Goal: Task Accomplishment & Management: Manage account settings

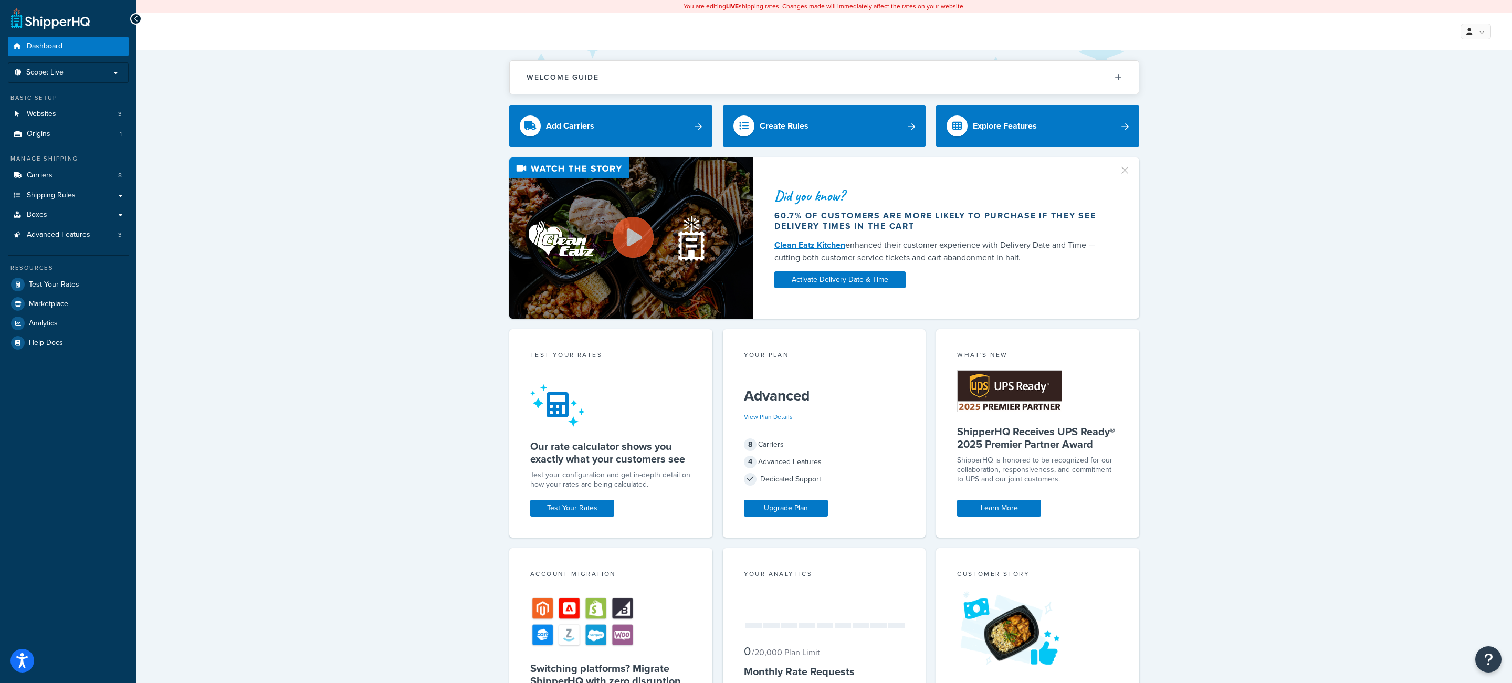
click at [439, 246] on div "Did you know? 60.7% of customers are more likely to purchase if they see delive…" at bounding box center [825, 238] width 1334 height 161
click at [113, 110] on link "Websites 3" at bounding box center [68, 113] width 121 height 19
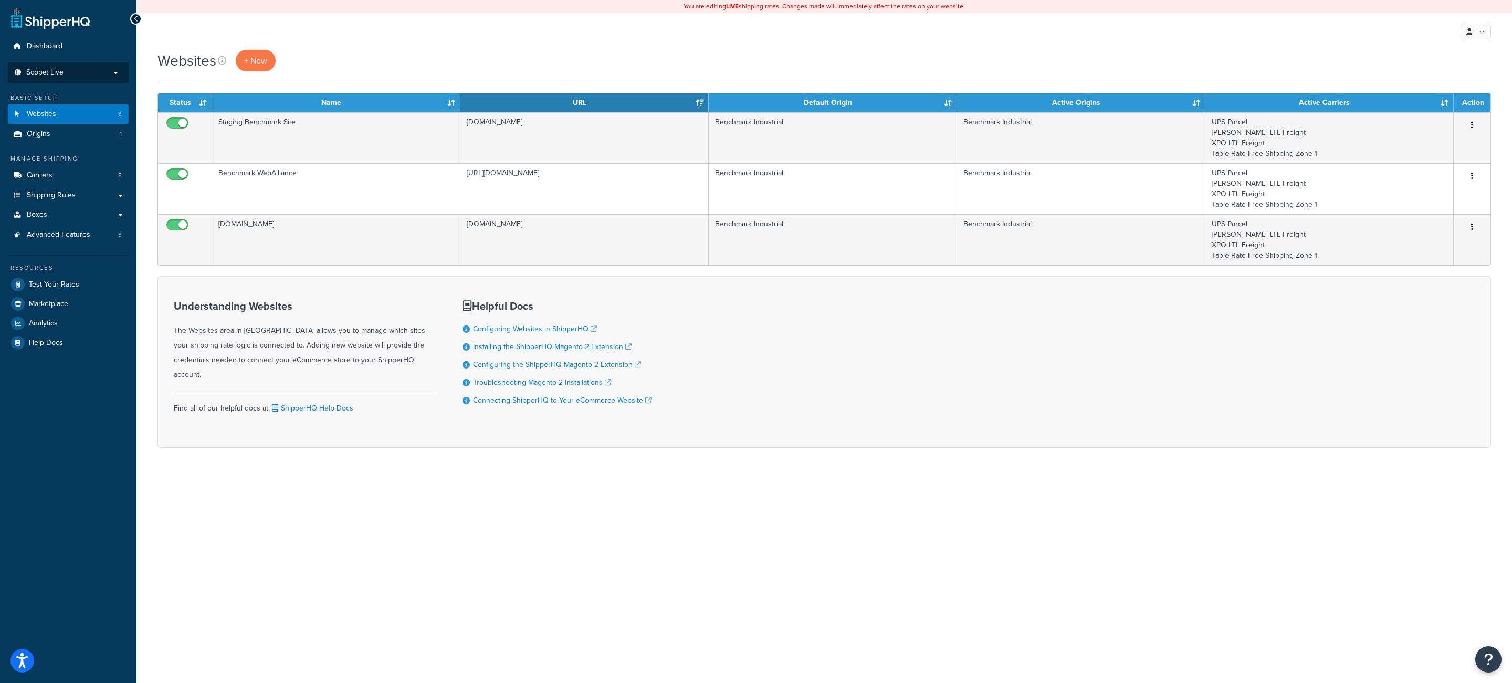
click at [110, 75] on p "Scope: Live" at bounding box center [68, 72] width 111 height 9
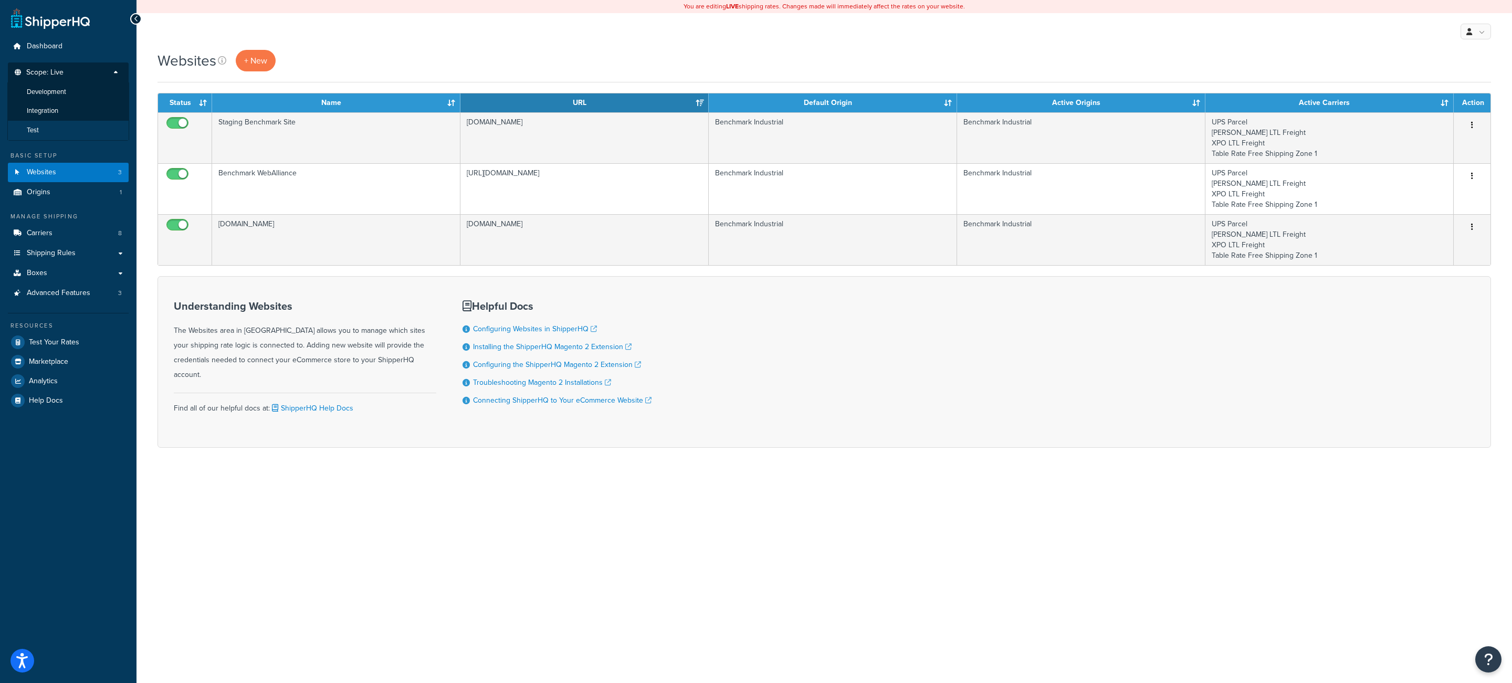
click at [66, 132] on li "Test" at bounding box center [68, 130] width 122 height 19
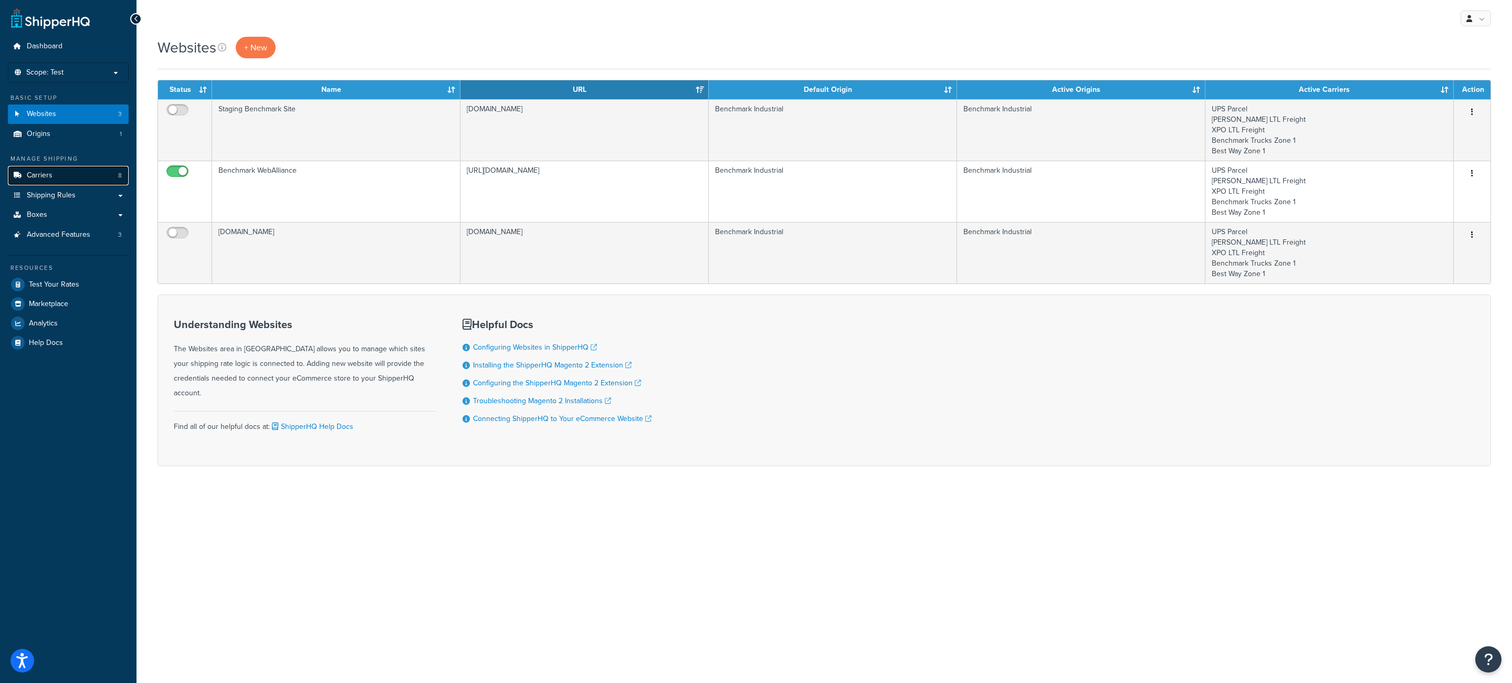
click at [75, 185] on link "Carriers 8" at bounding box center [68, 175] width 121 height 19
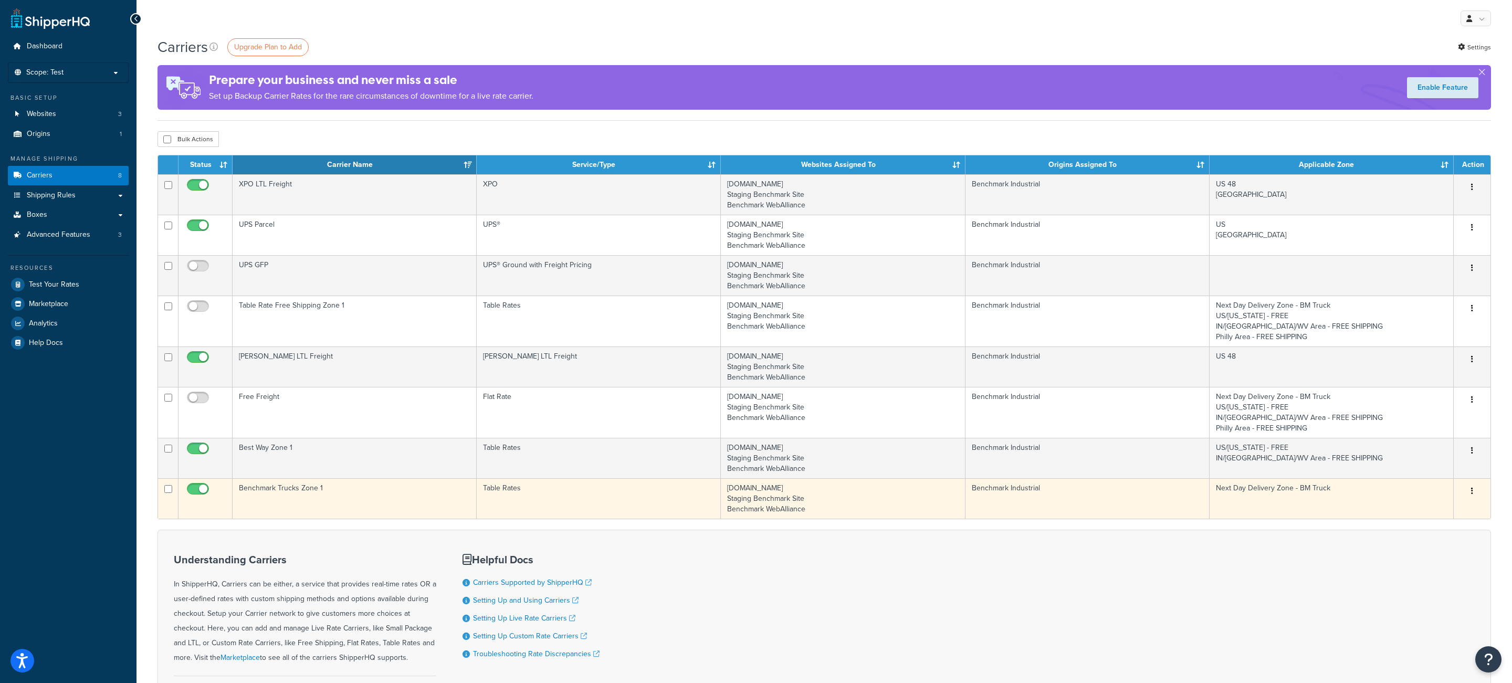
click at [1471, 495] on icon "button" at bounding box center [1472, 490] width 2 height 7
click at [1430, 511] on link "Edit" at bounding box center [1430, 516] width 83 height 22
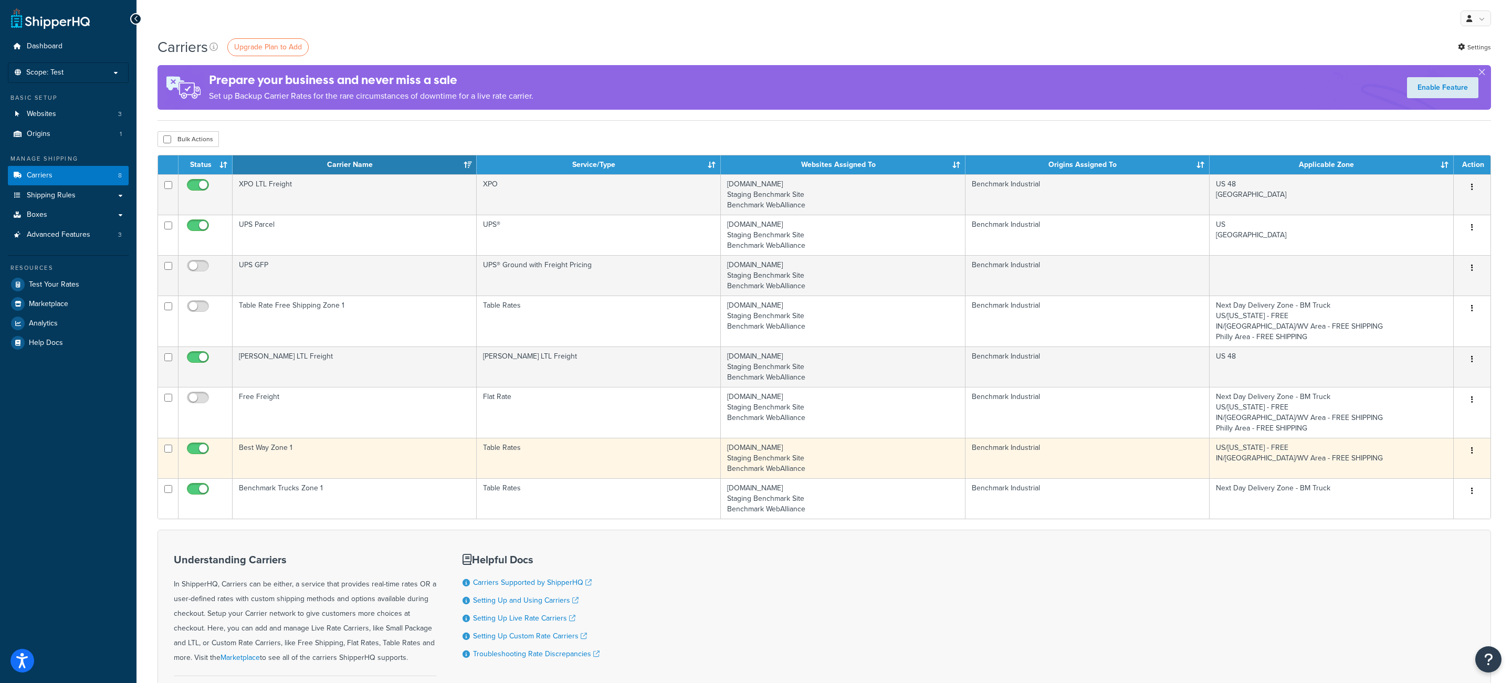
click at [1469, 450] on button "button" at bounding box center [1472, 451] width 15 height 17
click at [1435, 472] on link "Edit" at bounding box center [1430, 475] width 83 height 22
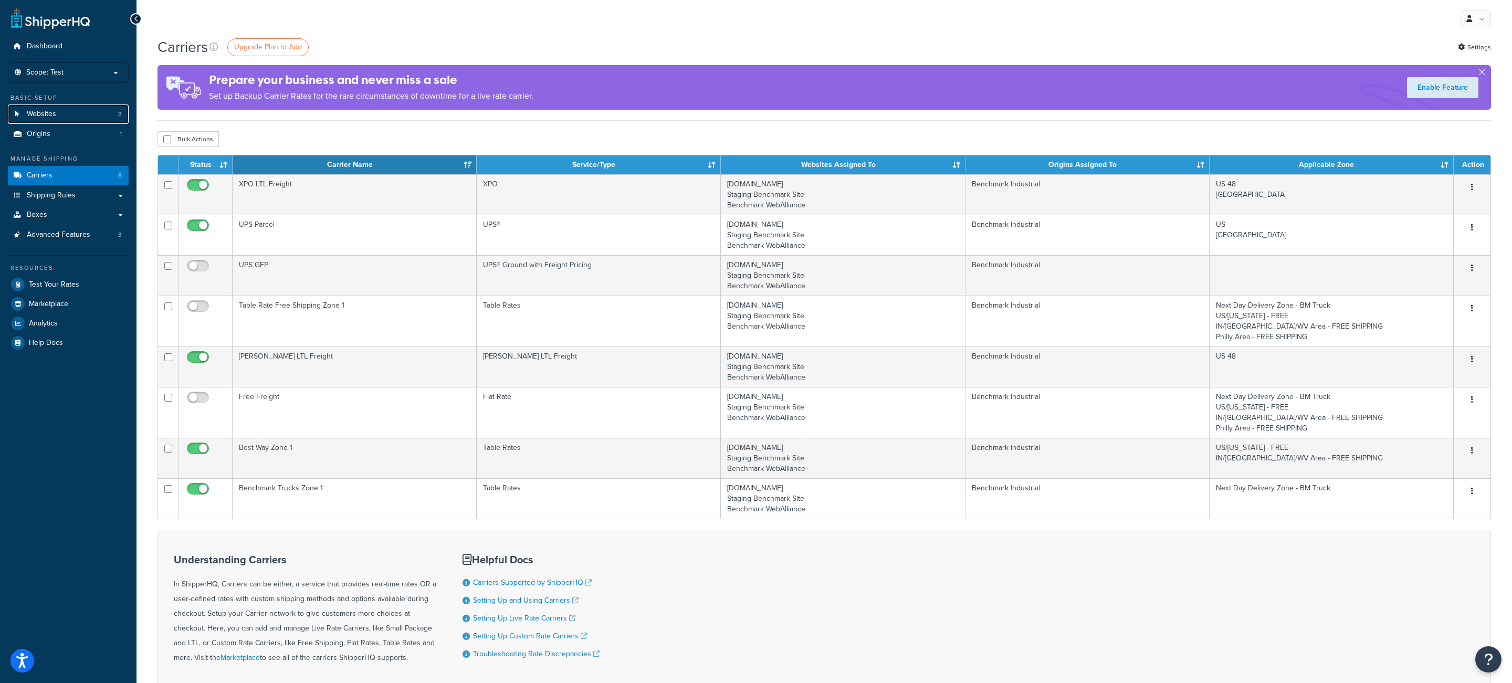
drag, startPoint x: 83, startPoint y: 112, endPoint x: 277, endPoint y: 139, distance: 195.6
click at [85, 112] on link "Websites 3" at bounding box center [68, 113] width 121 height 19
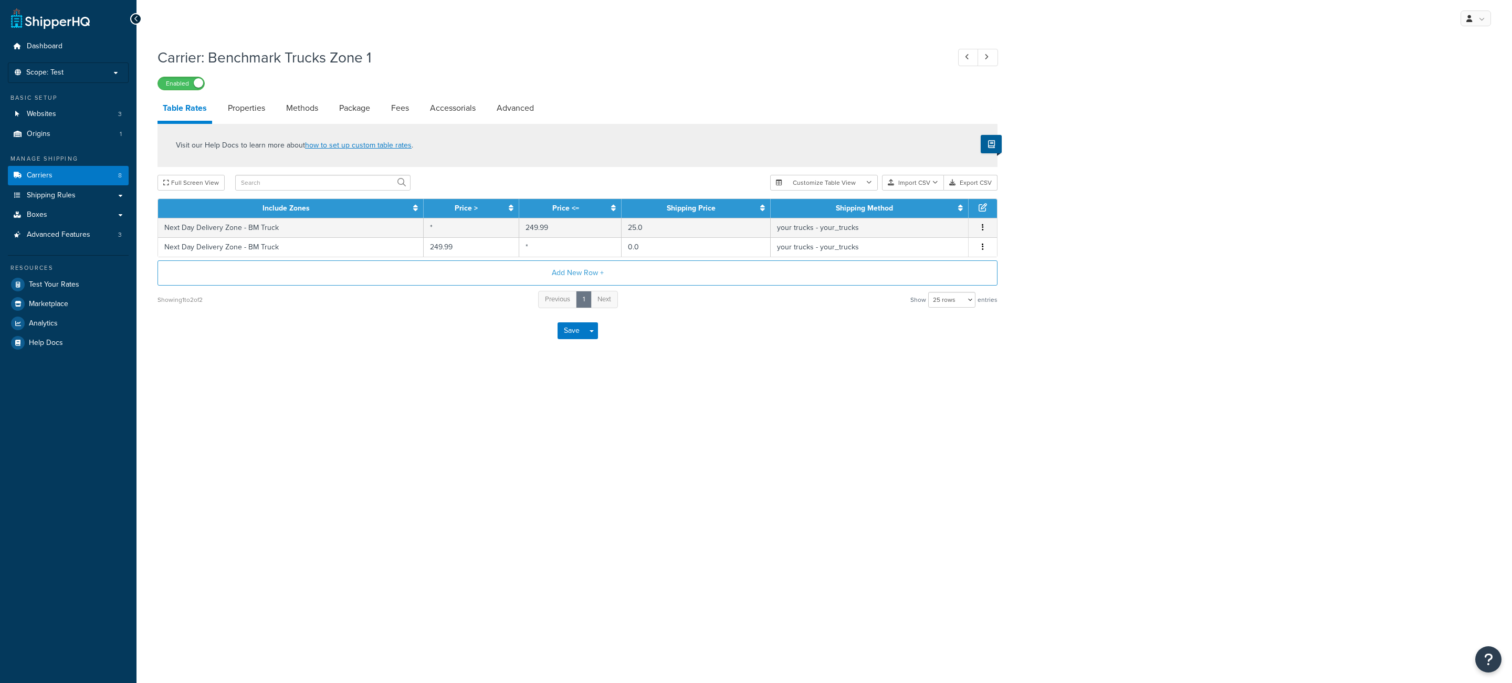
select select "25"
click at [507, 115] on link "Advanced" at bounding box center [515, 108] width 48 height 25
select select "false"
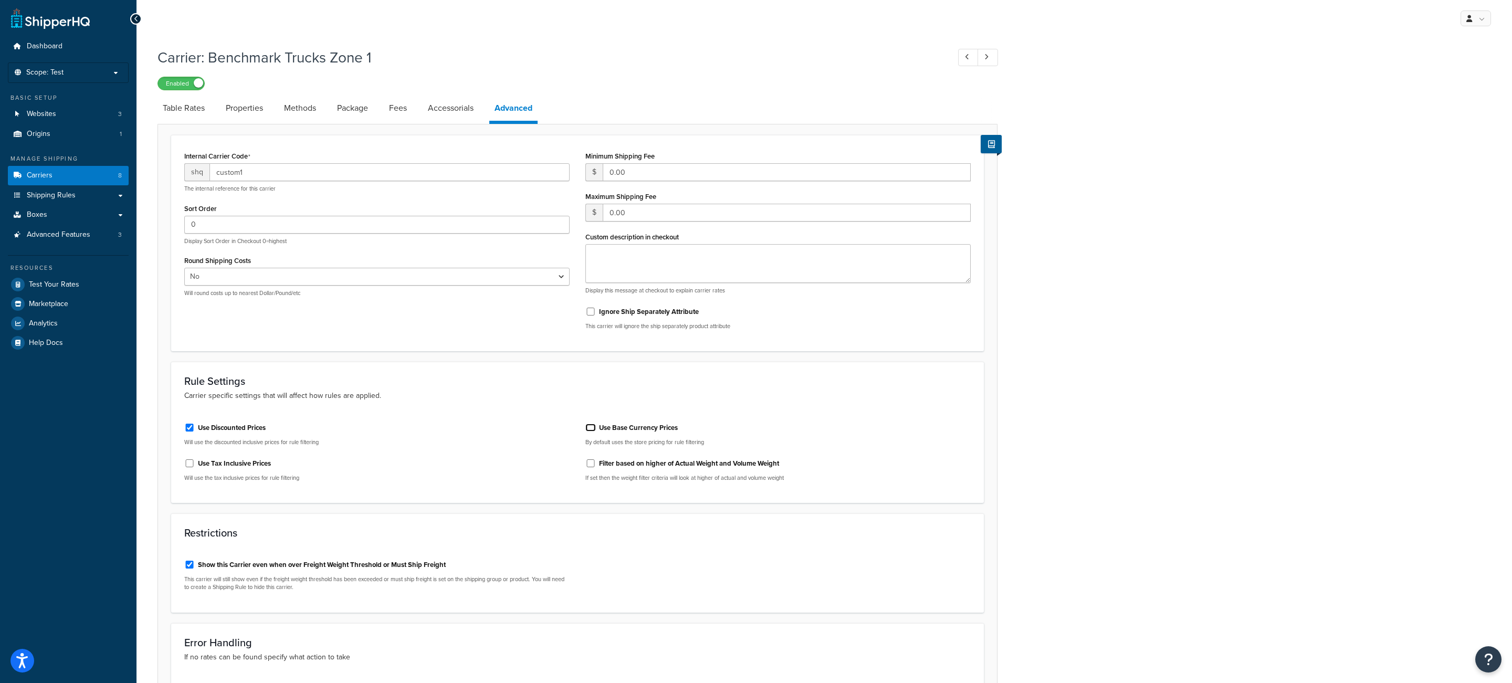
click at [594, 432] on input "Use Base Currency Prices" at bounding box center [590, 428] width 11 height 8
checkbox input "true"
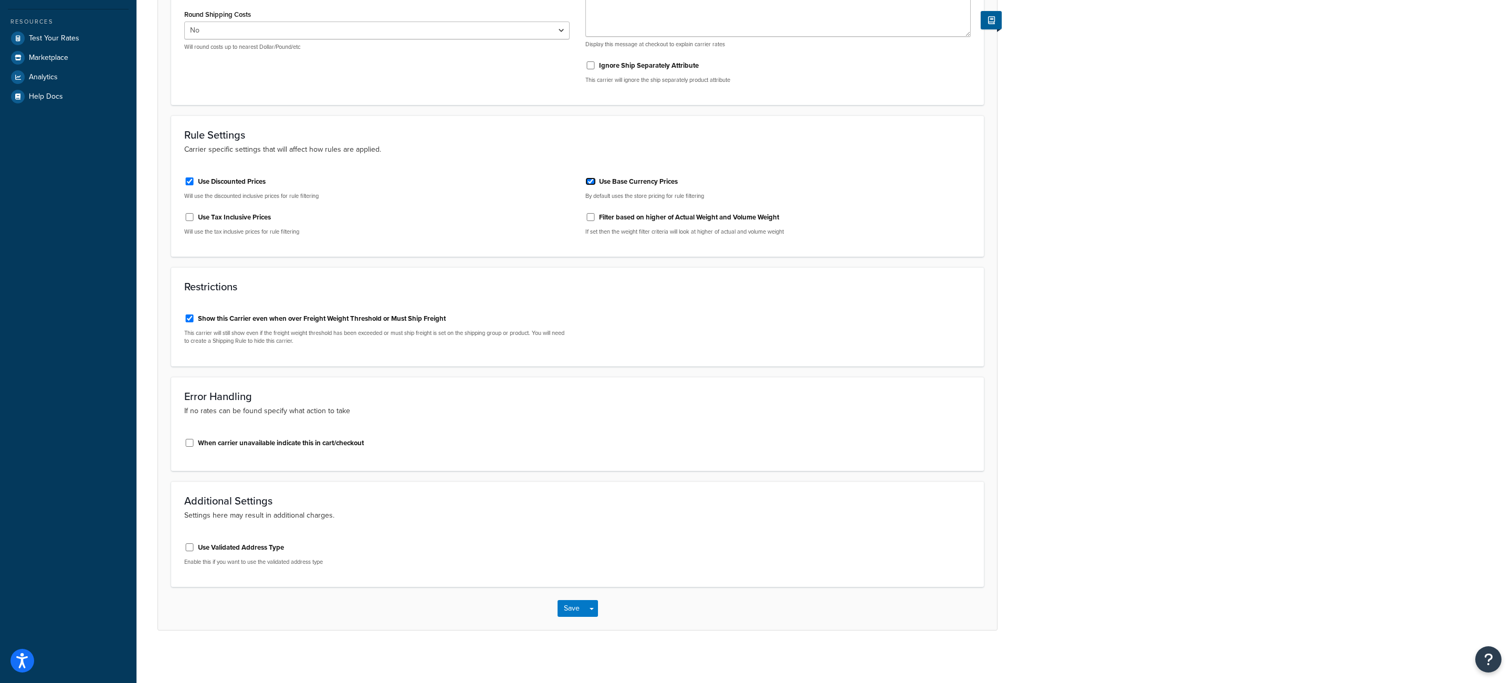
scroll to position [245, 0]
click at [592, 614] on button "Save Dropdown" at bounding box center [591, 610] width 13 height 17
click at [598, 635] on button "Save and Edit" at bounding box center [596, 629] width 77 height 22
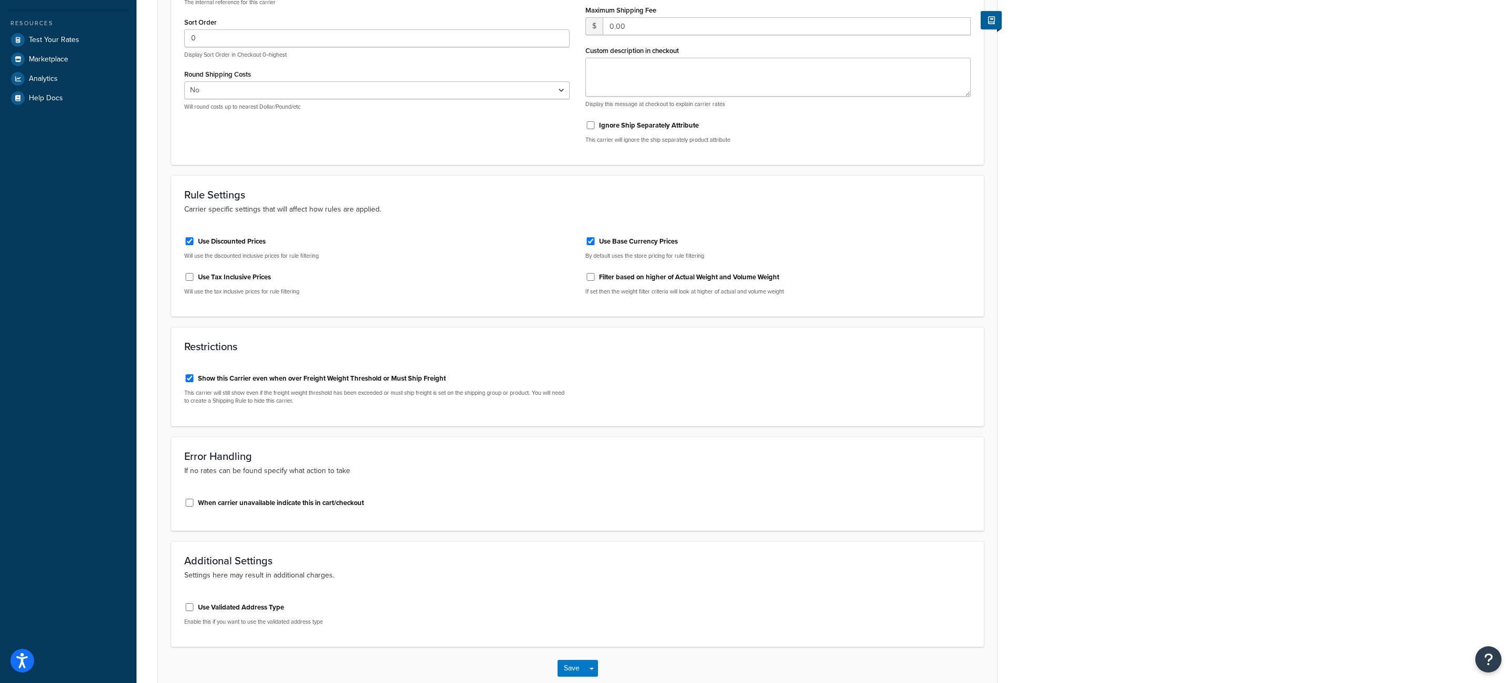
scroll to position [0, 0]
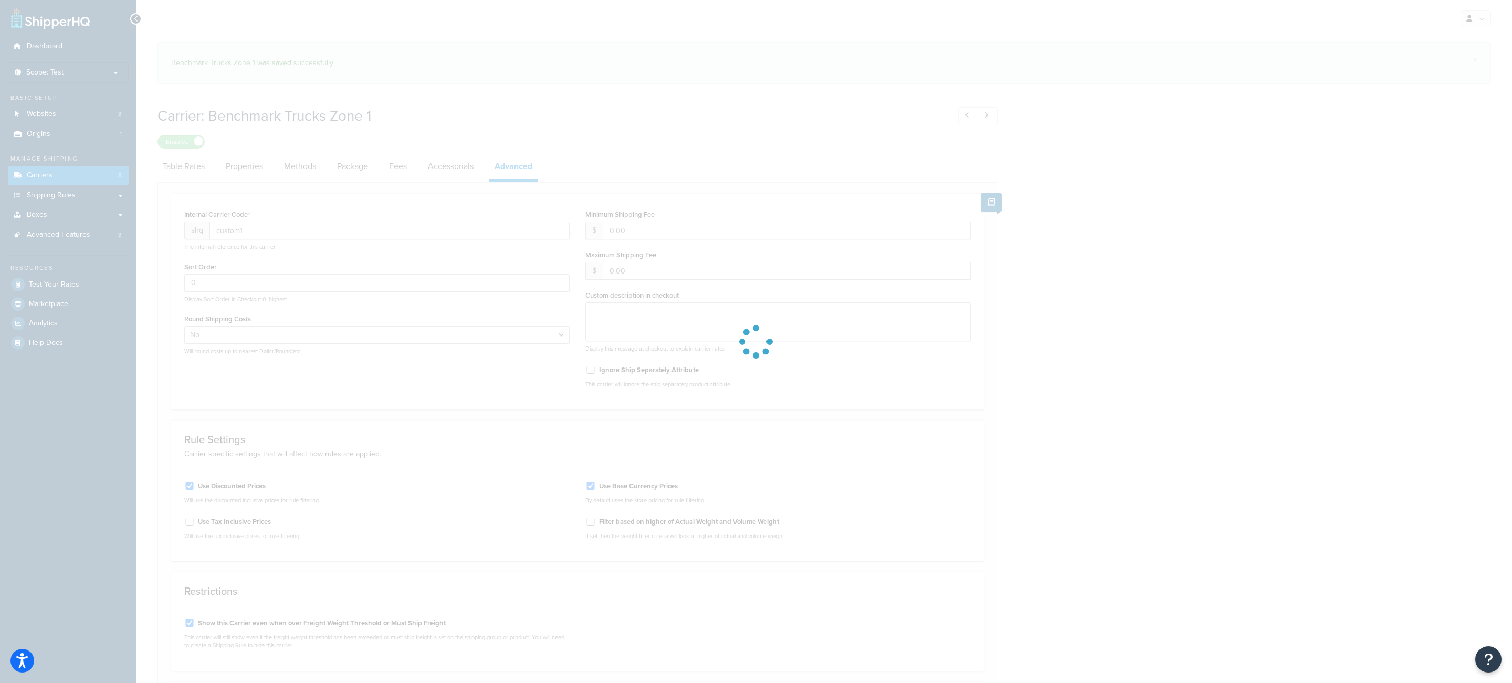
select select "false"
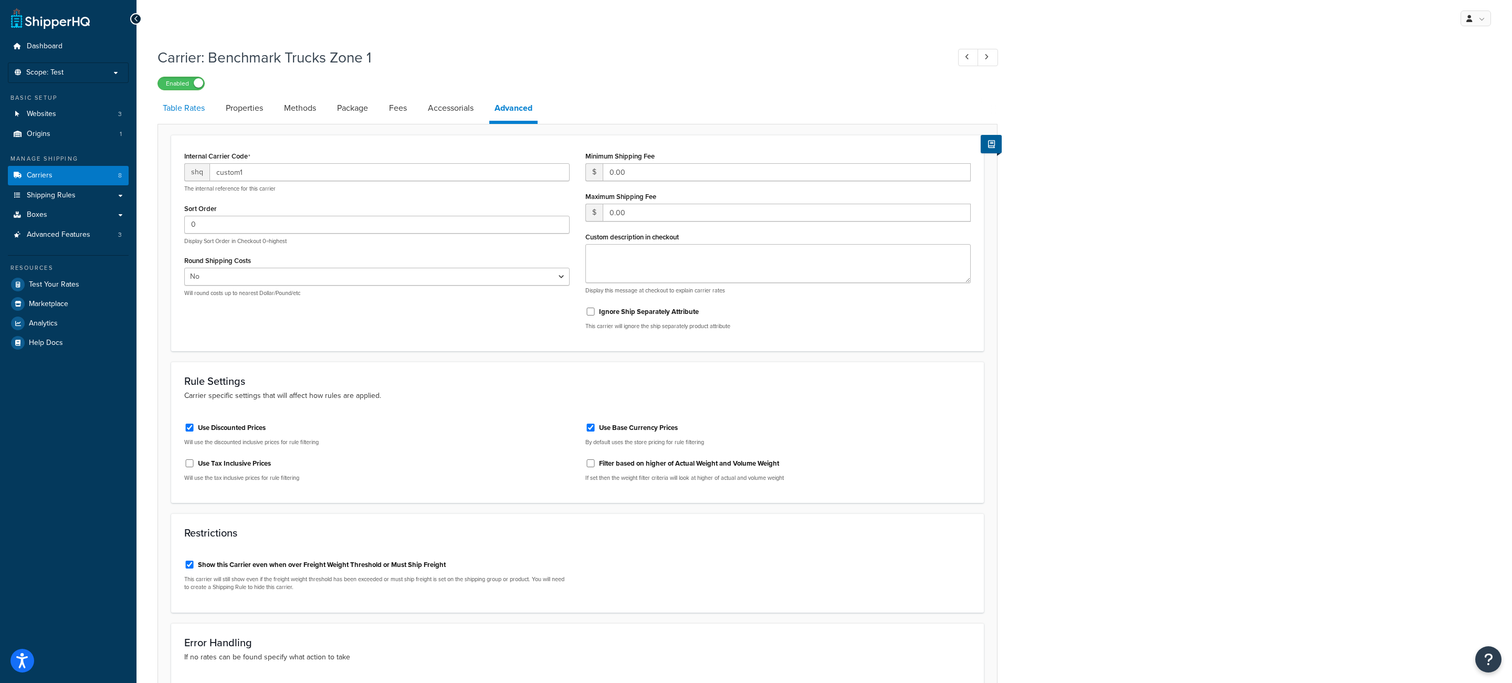
click at [193, 117] on link "Table Rates" at bounding box center [184, 108] width 53 height 25
select select "25"
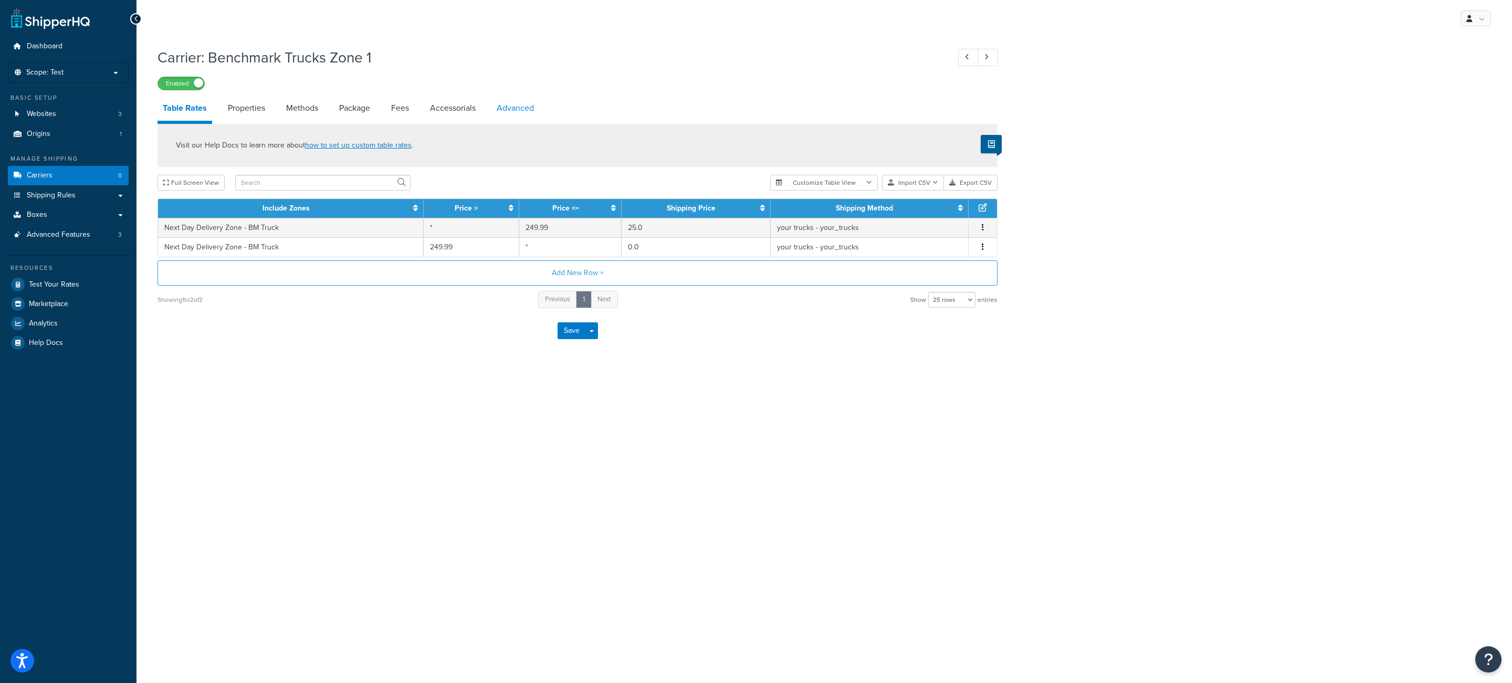
click at [515, 113] on link "Advanced" at bounding box center [515, 108] width 48 height 25
select select "false"
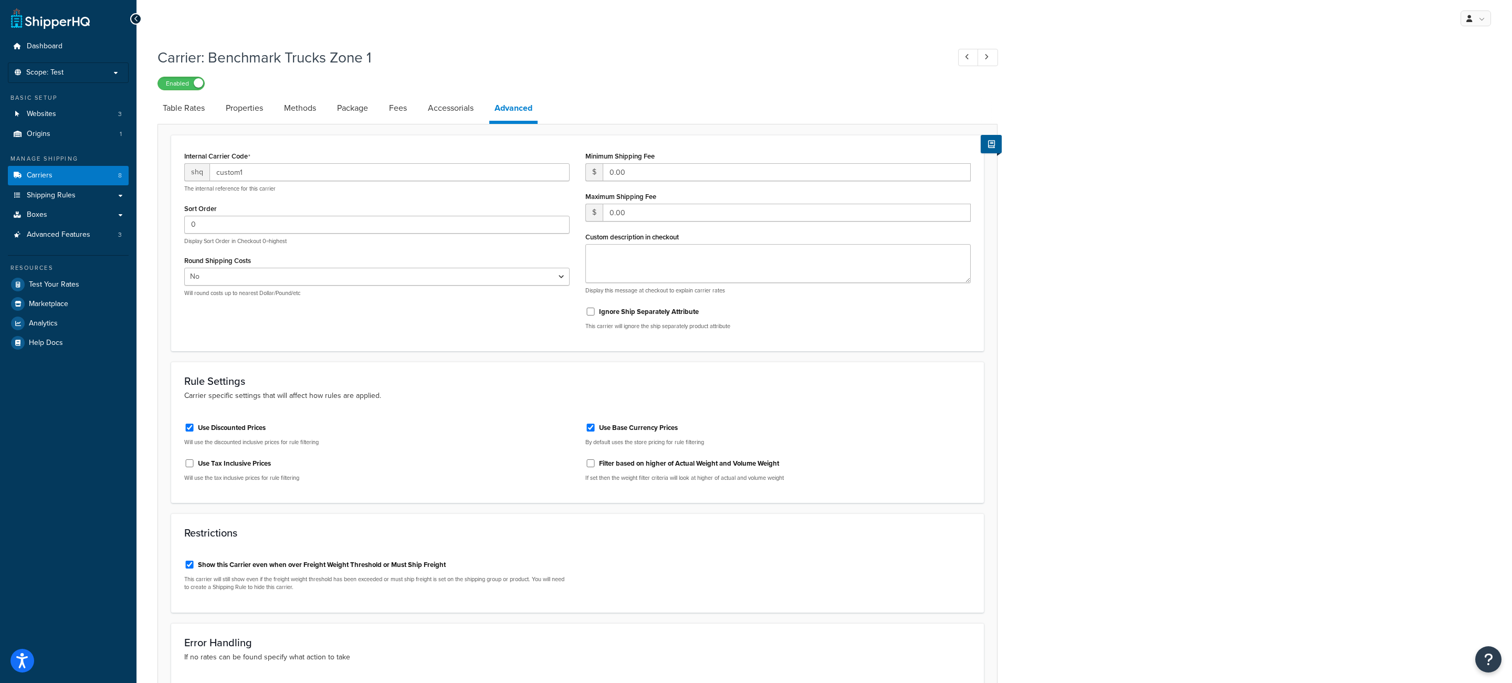
click at [241, 428] on label "Use Discounted Prices" at bounding box center [232, 427] width 68 height 9
click at [195, 428] on input "Use Discounted Prices" at bounding box center [189, 428] width 11 height 8
checkbox input "false"
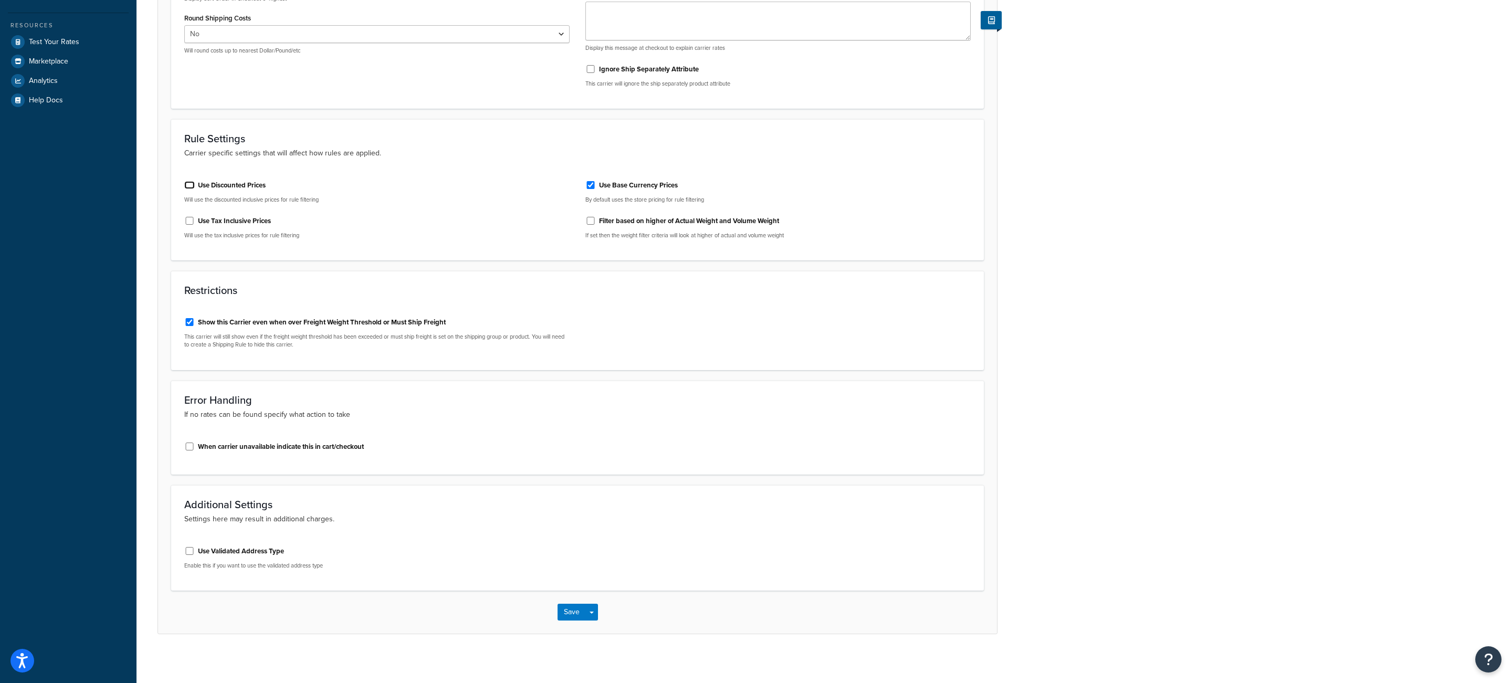
scroll to position [249, 0]
click at [596, 606] on button "Save Dropdown" at bounding box center [591, 608] width 13 height 17
click at [598, 622] on button "Save and Edit" at bounding box center [596, 628] width 77 height 22
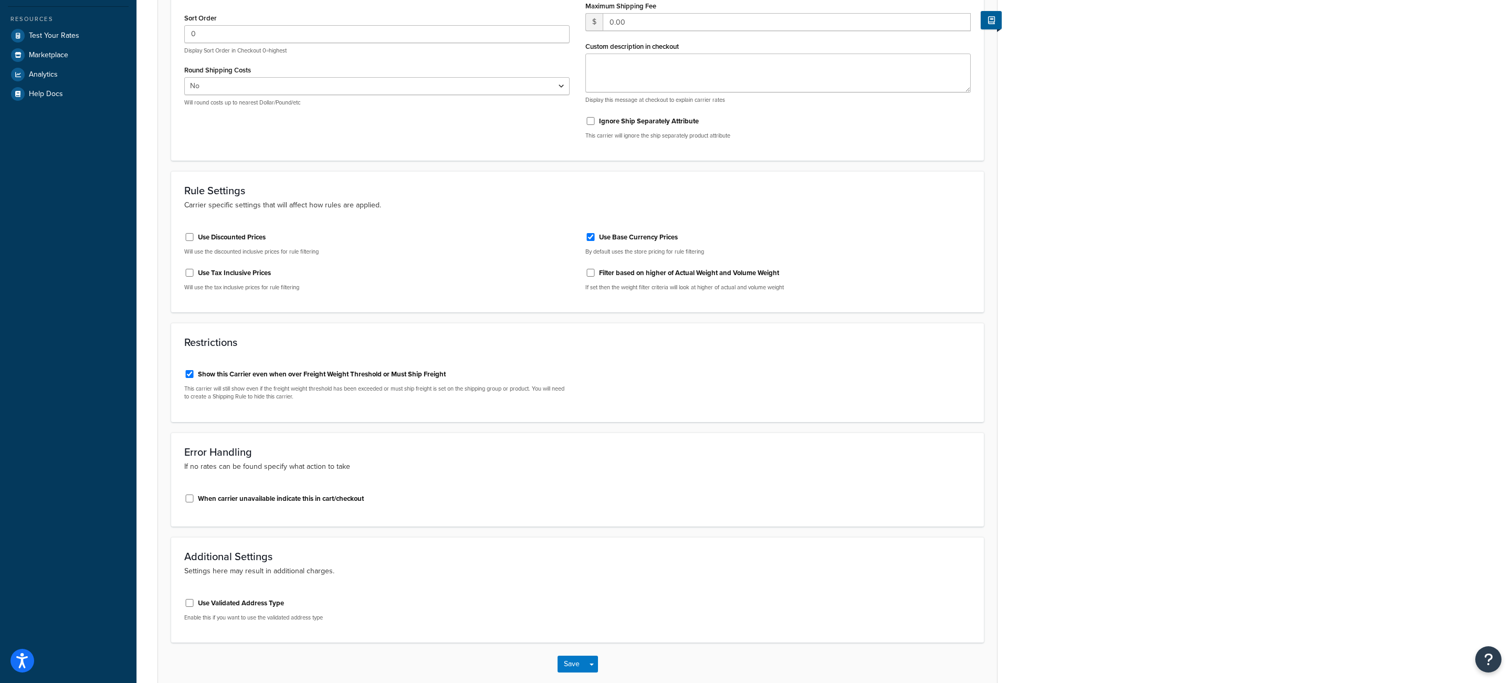
scroll to position [0, 0]
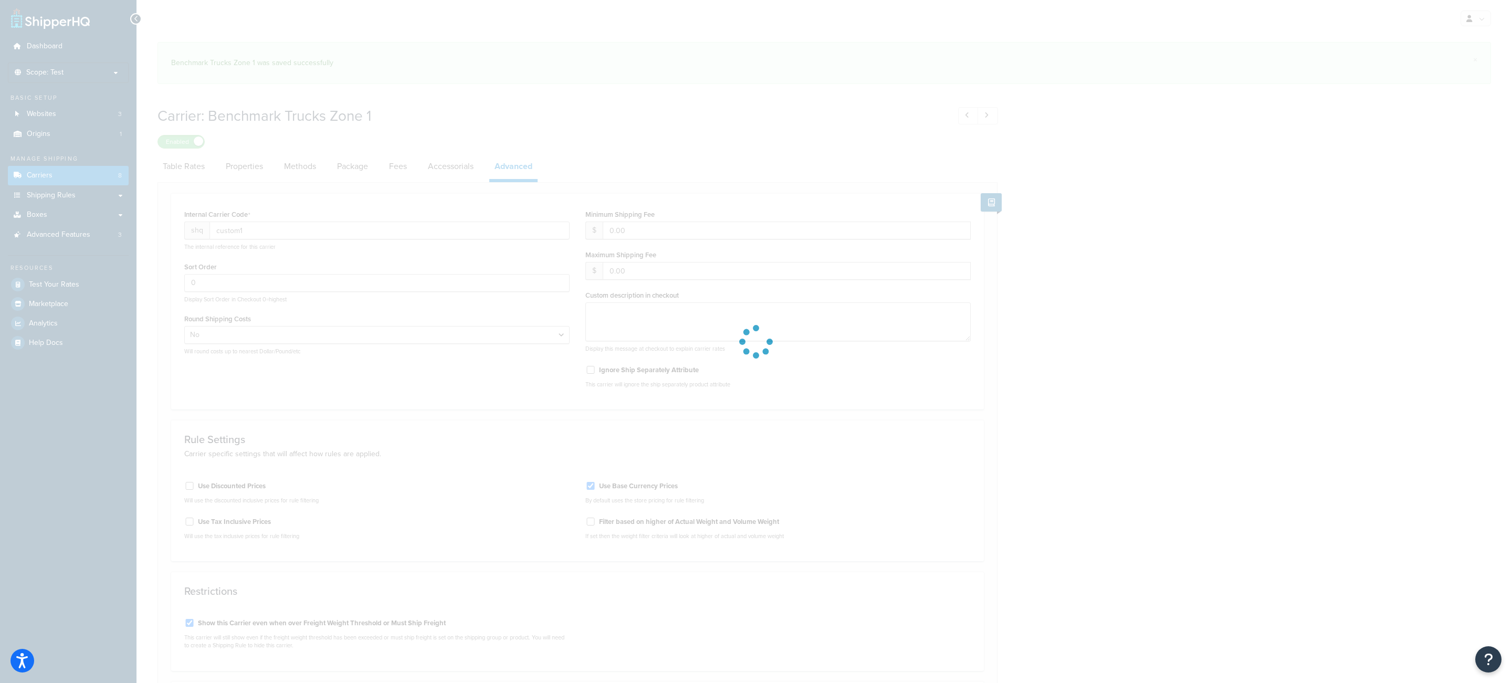
select select "false"
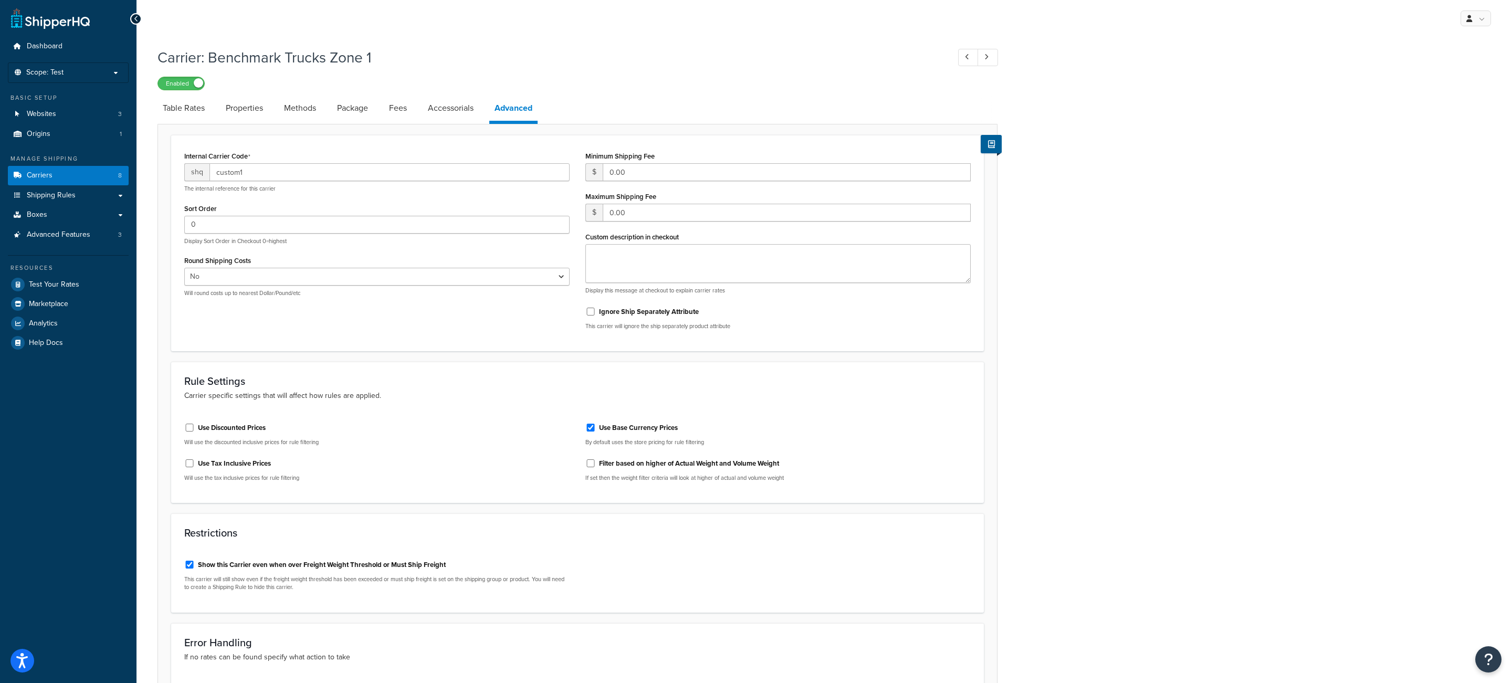
click at [229, 430] on label "Use Discounted Prices" at bounding box center [232, 427] width 68 height 9
click at [195, 430] on input "Use Discounted Prices" at bounding box center [189, 428] width 11 height 8
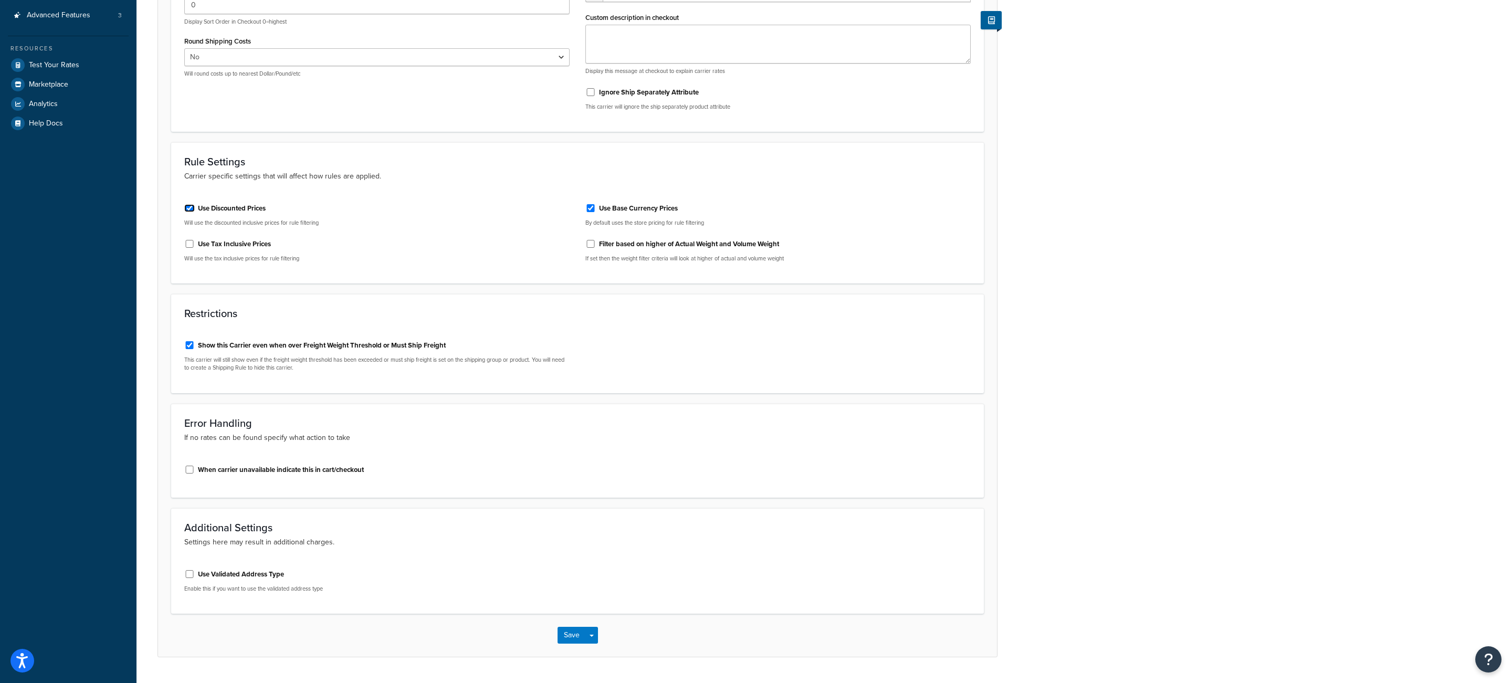
scroll to position [221, 0]
click at [250, 209] on label "Use Discounted Prices" at bounding box center [232, 206] width 68 height 9
click at [195, 209] on input "Use Discounted Prices" at bounding box center [189, 207] width 11 height 8
checkbox input "false"
click at [419, 198] on div "Use Discounted Prices Will use the discounted inclusive prices for rule filteri…" at bounding box center [376, 231] width 401 height 75
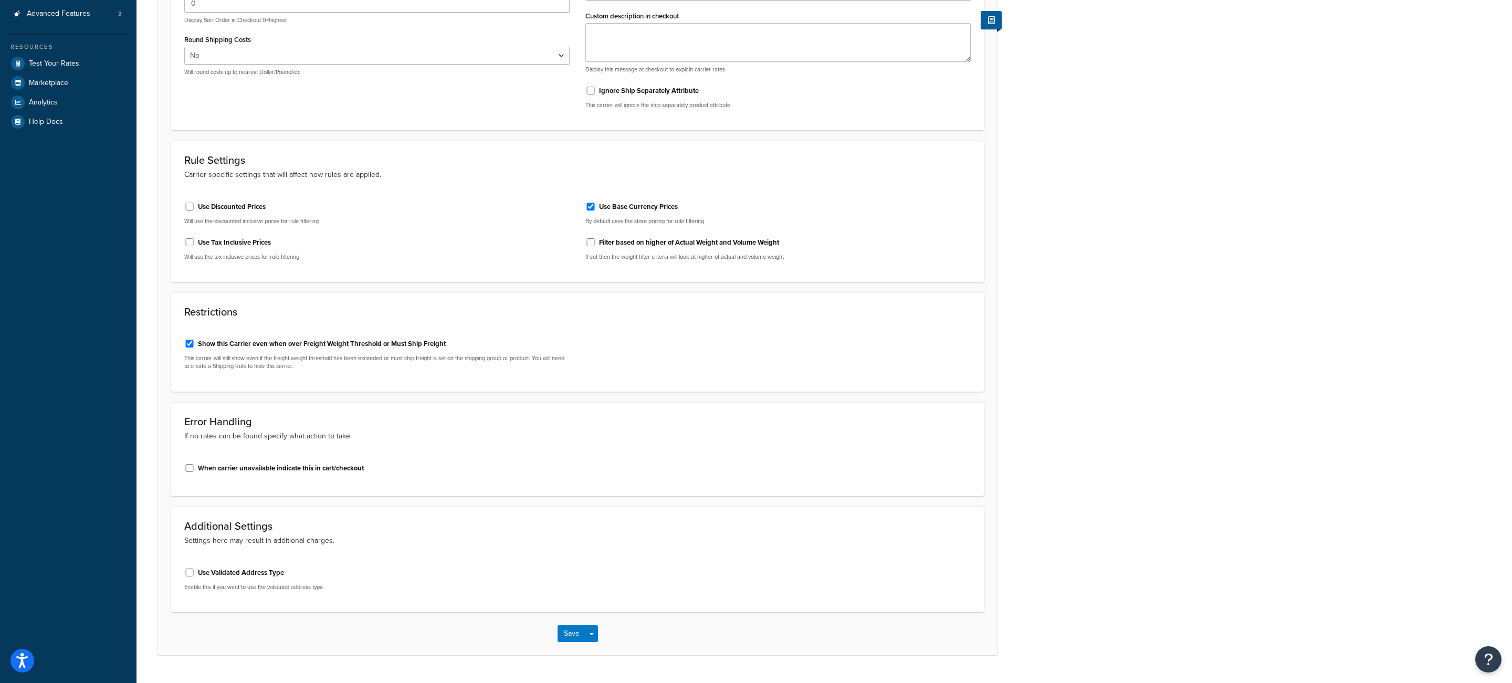
scroll to position [249, 0]
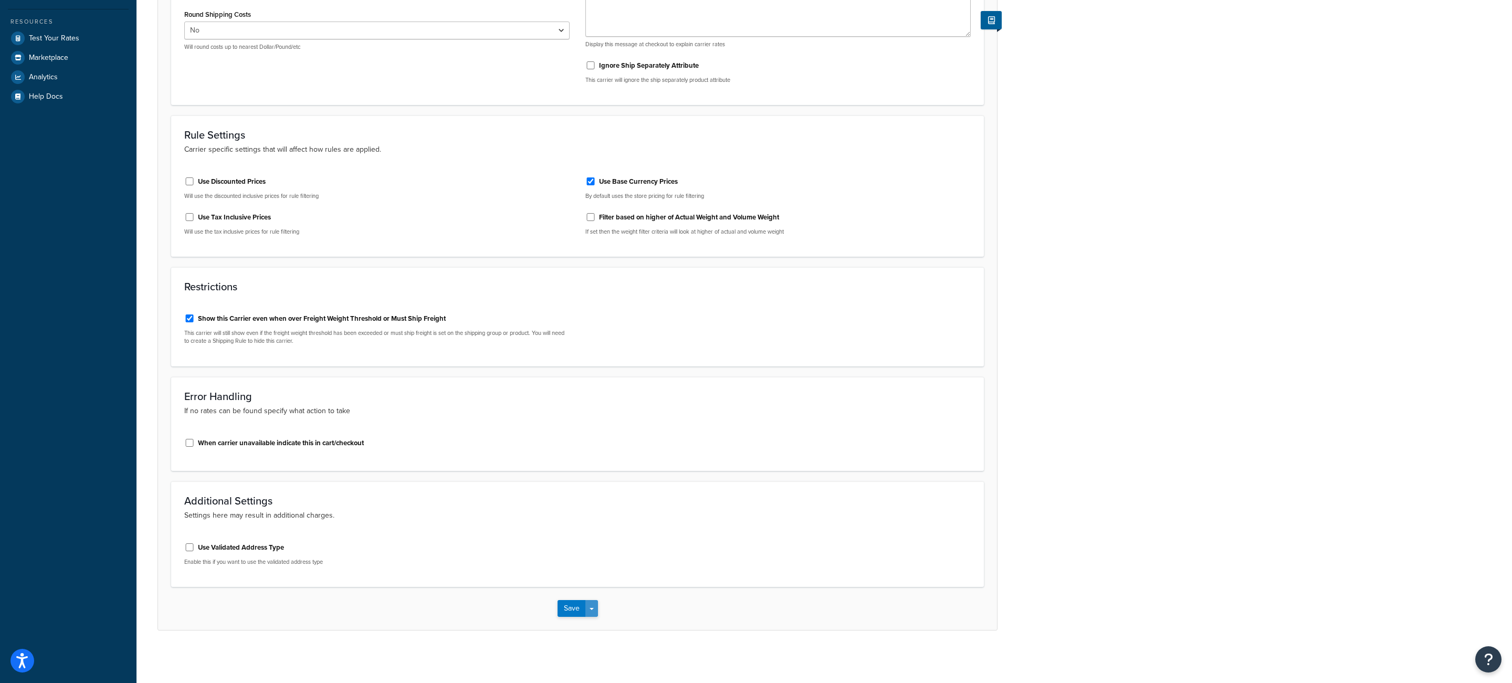
click at [592, 614] on button "Save Dropdown" at bounding box center [591, 608] width 13 height 17
click at [599, 625] on button "Save and Edit" at bounding box center [596, 628] width 77 height 22
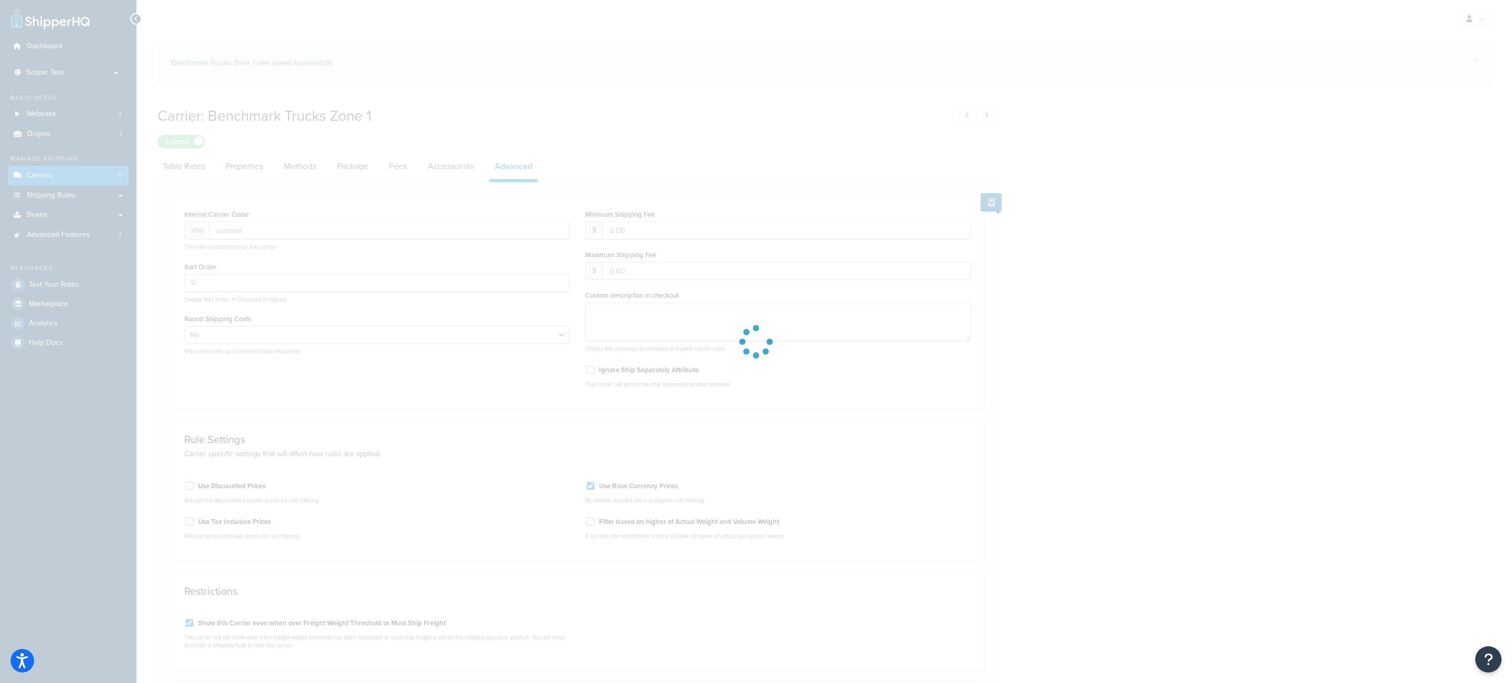
select select "false"
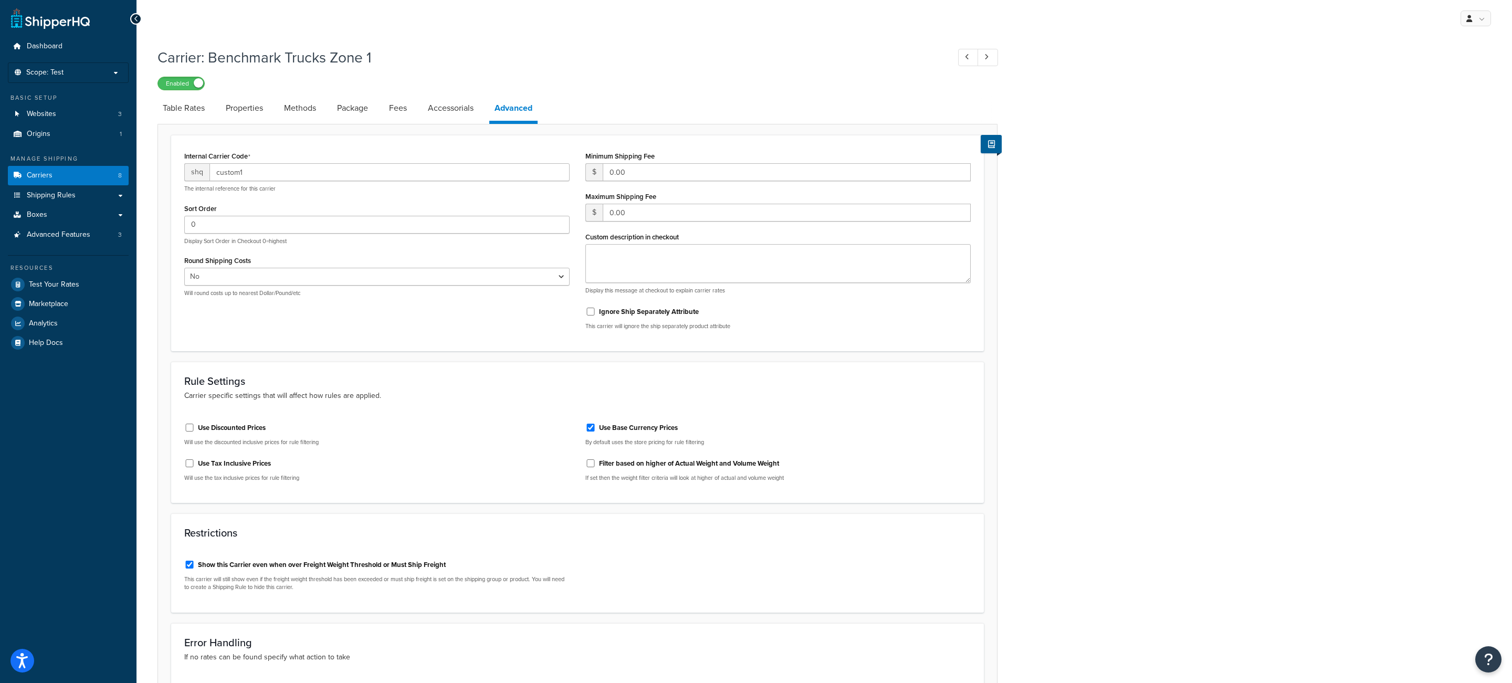
click at [242, 428] on label "Use Discounted Prices" at bounding box center [232, 427] width 68 height 9
click at [195, 428] on input "Use Discounted Prices" at bounding box center [189, 428] width 11 height 8
checkbox input "true"
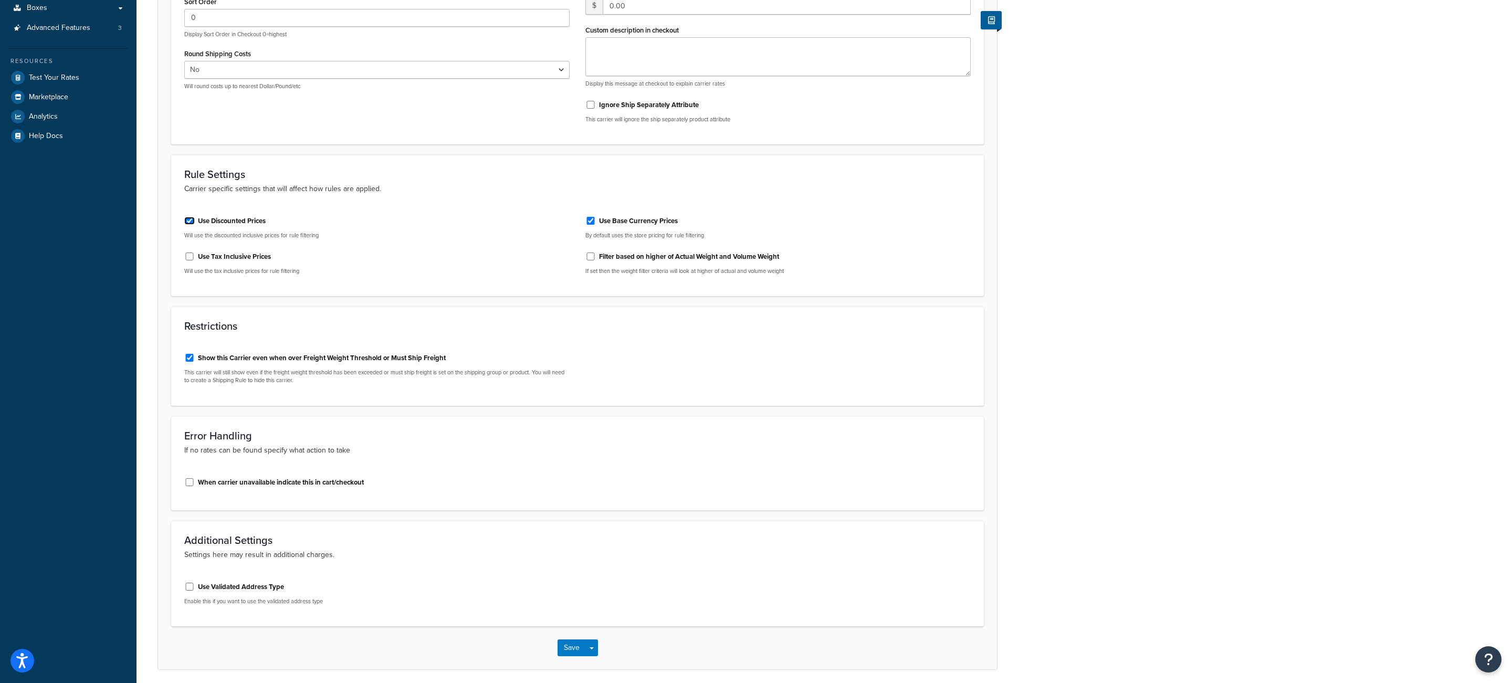
scroll to position [212, 0]
click at [592, 645] on span "button" at bounding box center [592, 644] width 4 height 2
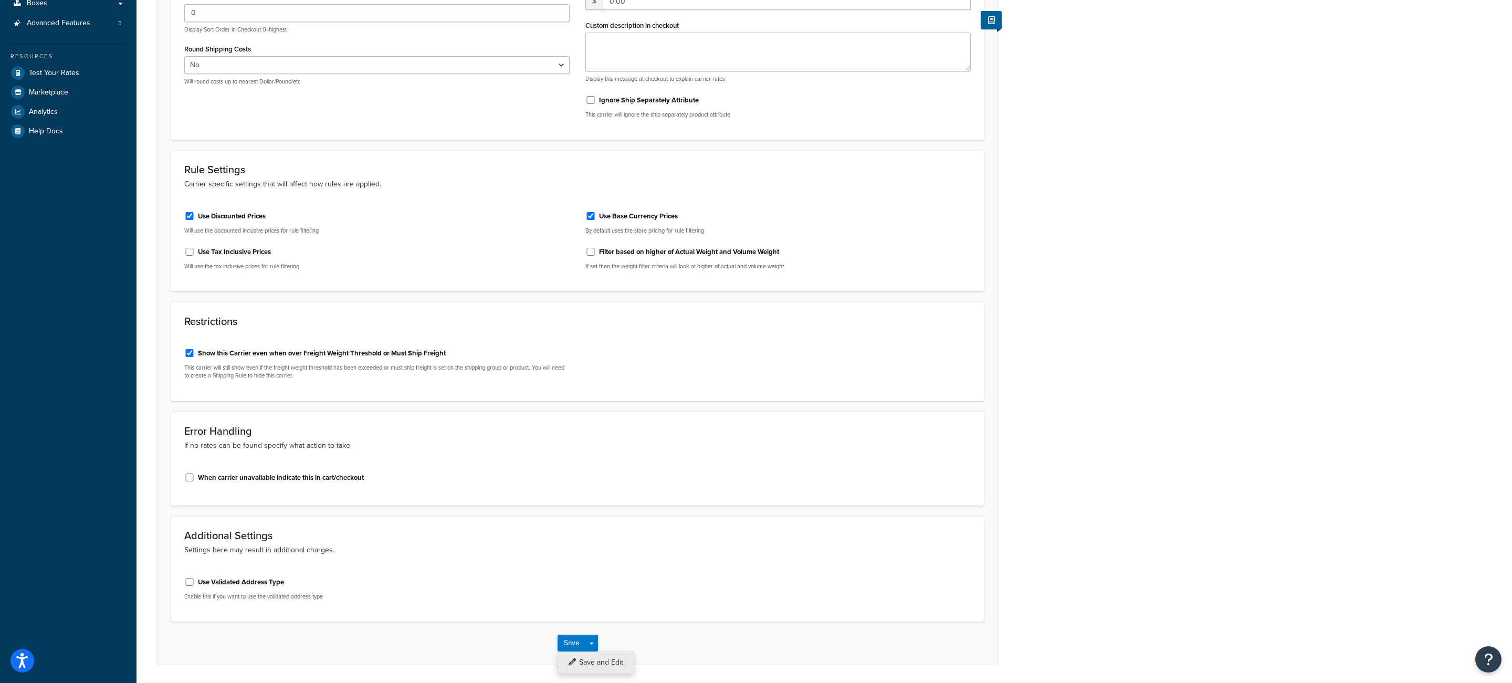
click at [596, 662] on button "Save and Edit" at bounding box center [596, 663] width 77 height 22
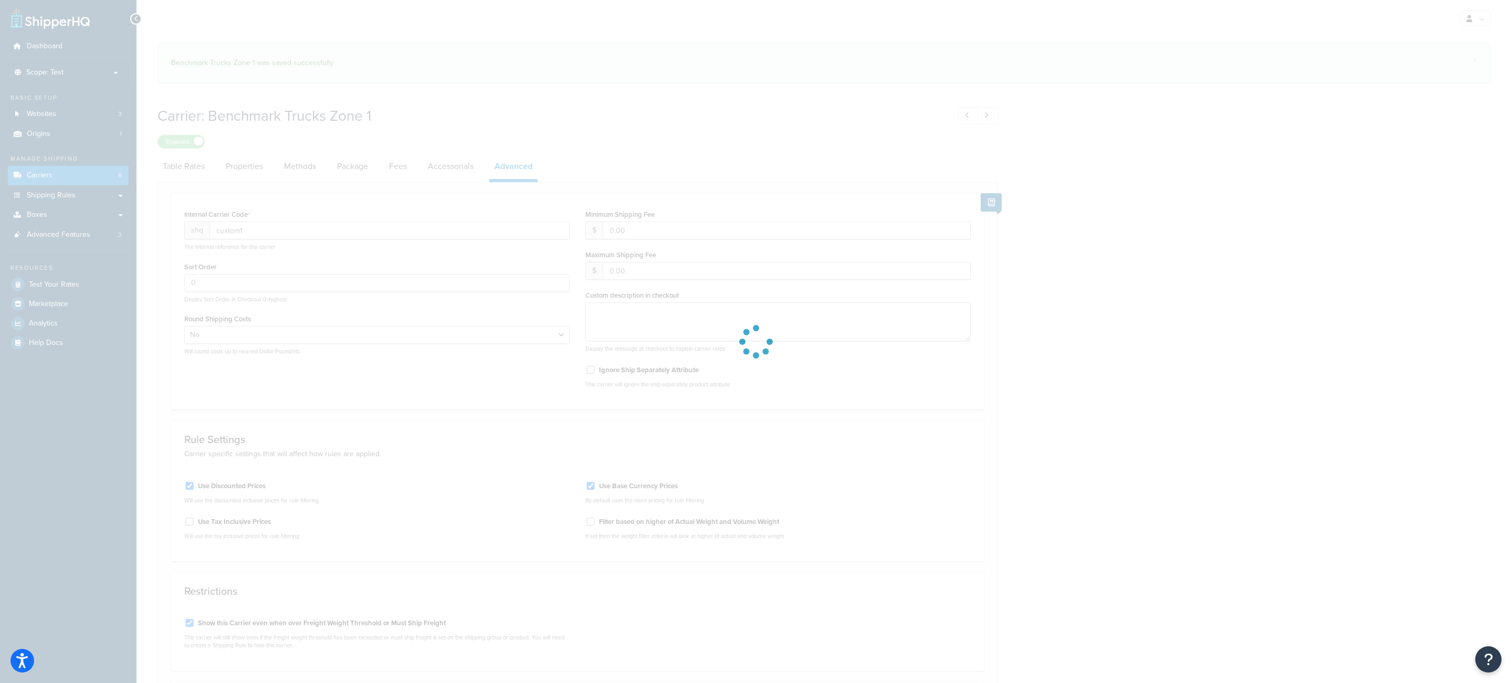
select select "false"
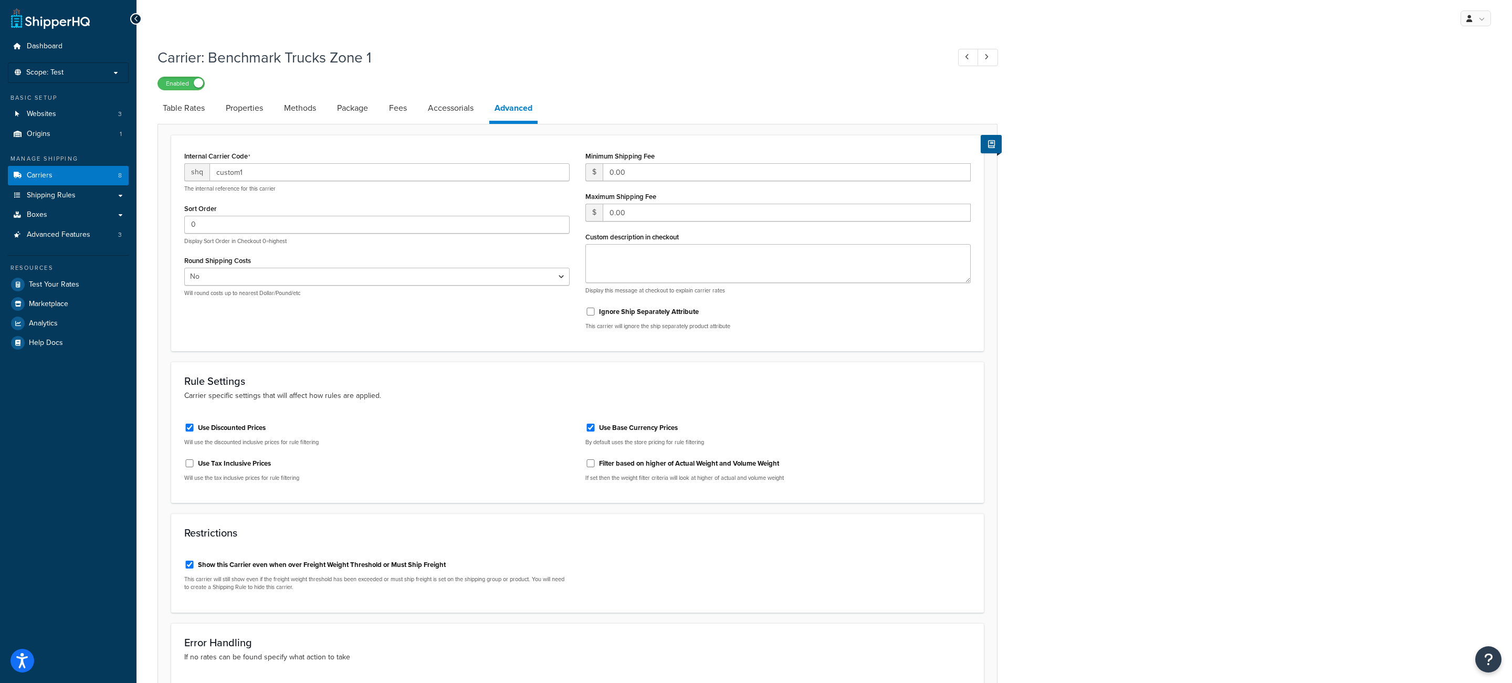
click at [257, 428] on label "Use Discounted Prices" at bounding box center [232, 427] width 68 height 9
click at [195, 428] on input "Use Discounted Prices" at bounding box center [189, 428] width 11 height 8
checkbox input "false"
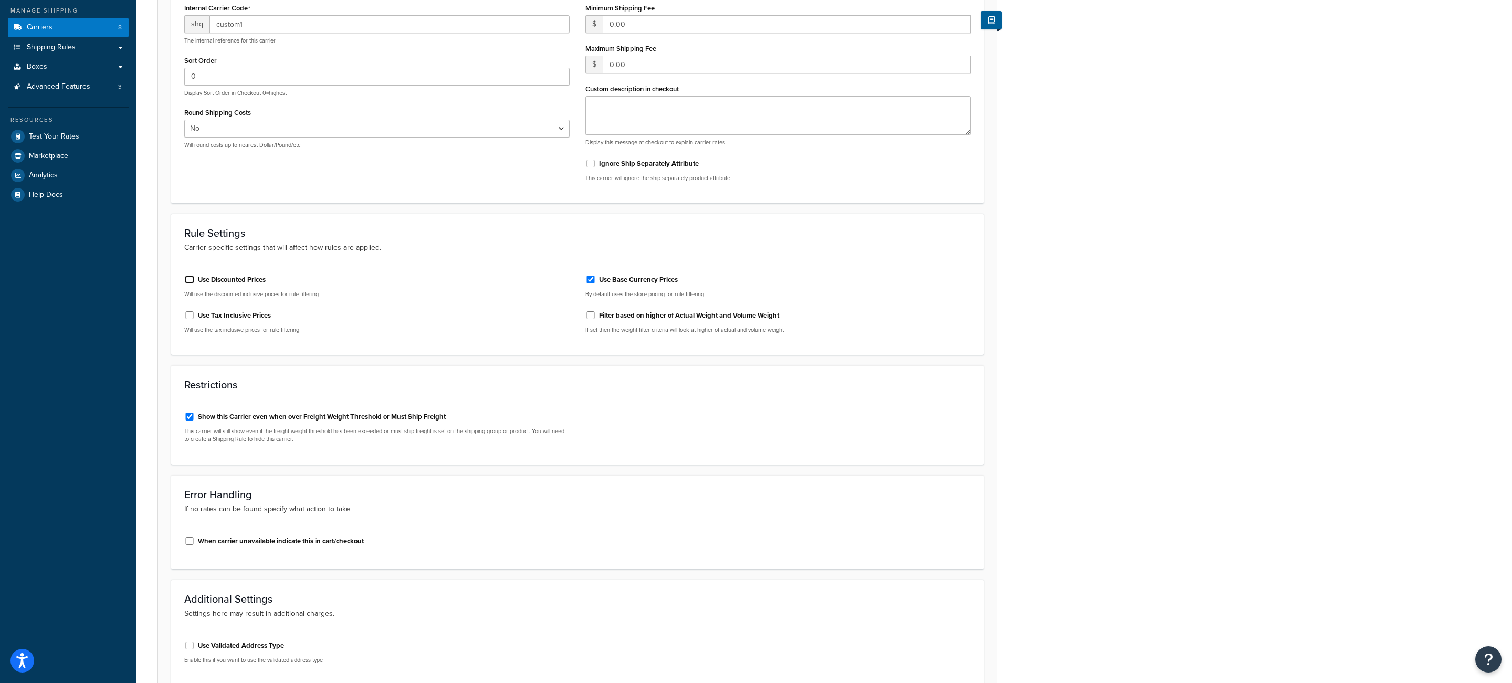
scroll to position [249, 0]
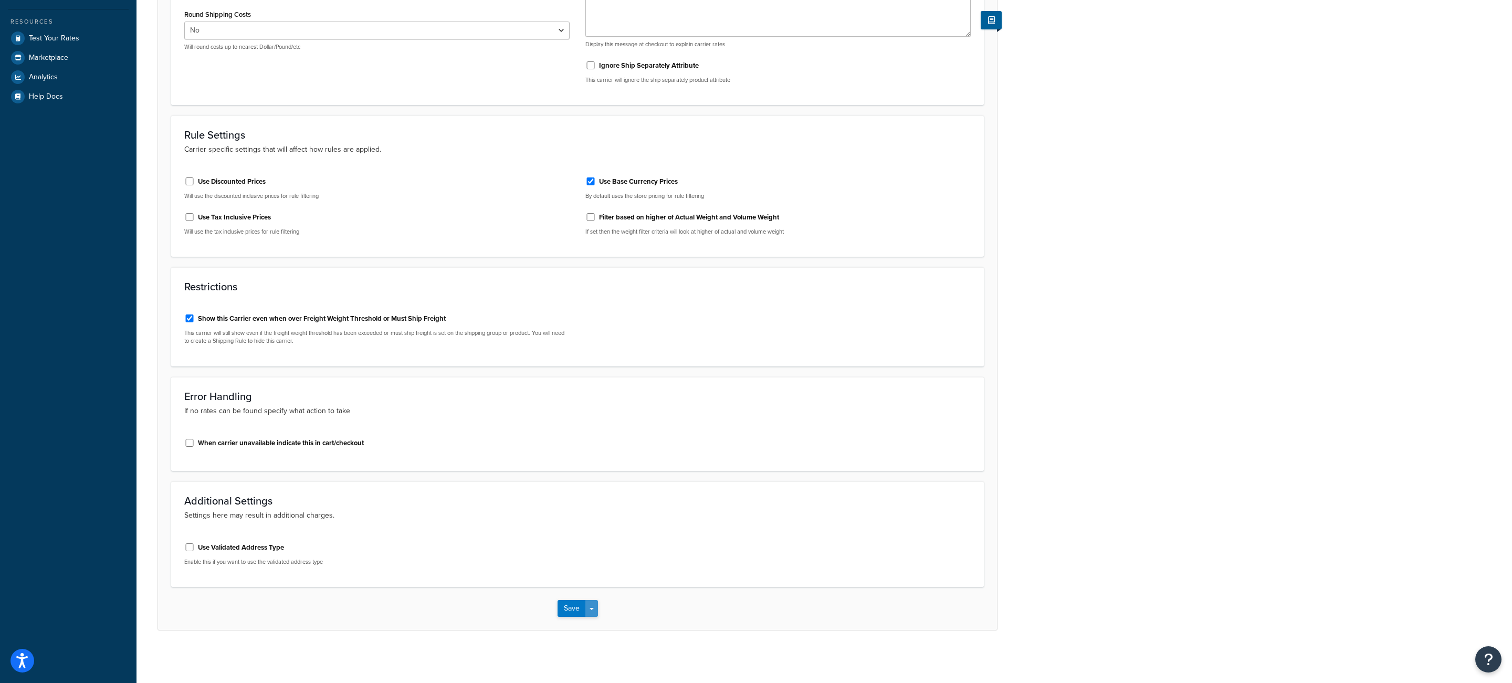
click at [594, 608] on button "Save Dropdown" at bounding box center [591, 608] width 13 height 17
click at [610, 628] on button "Save and Edit" at bounding box center [596, 628] width 77 height 22
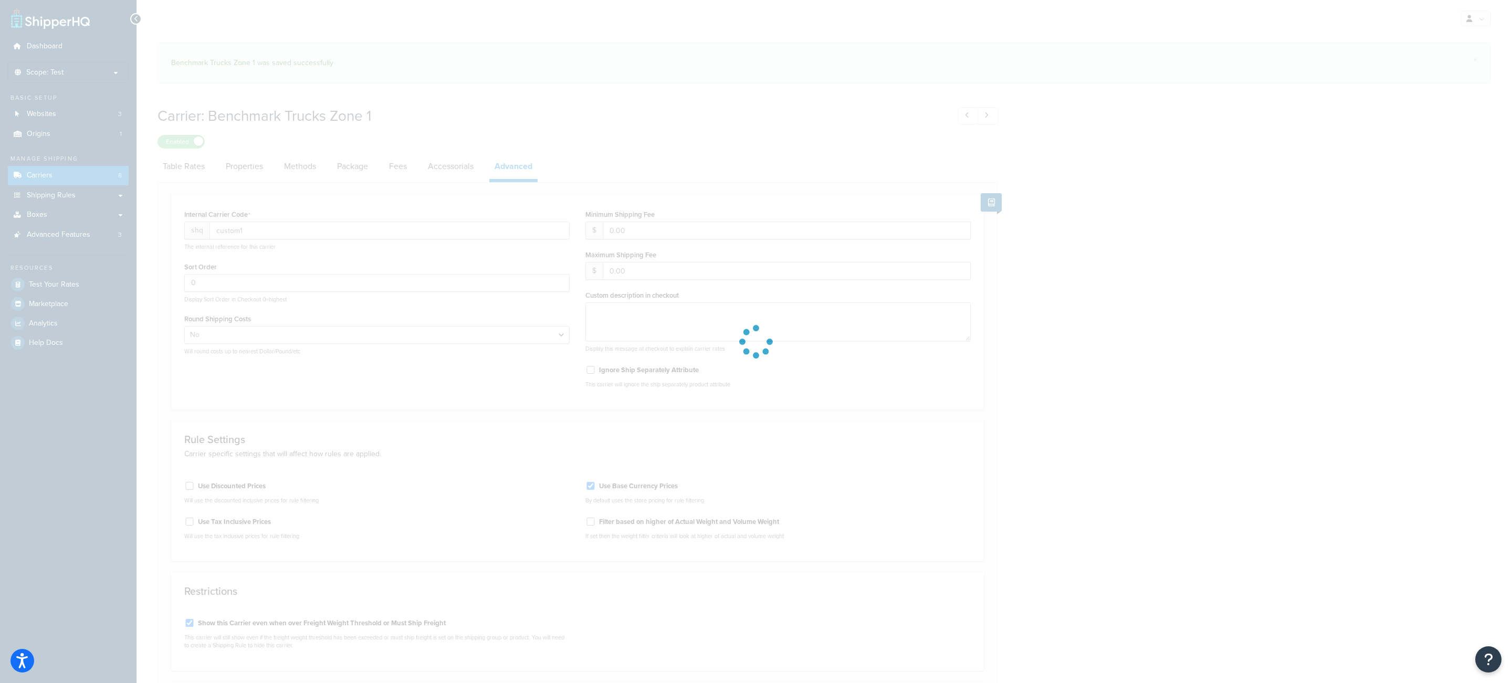
select select "false"
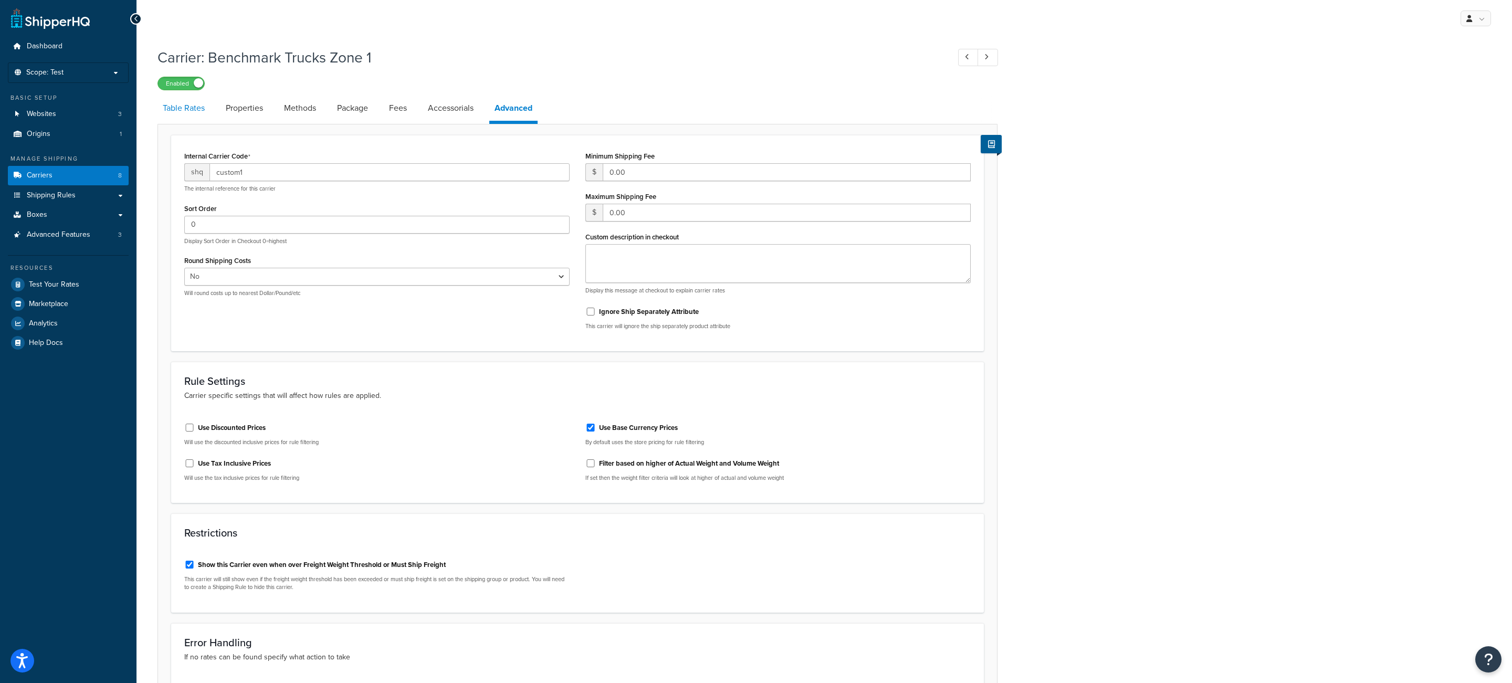
click at [200, 108] on link "Table Rates" at bounding box center [184, 108] width 53 height 25
select select "25"
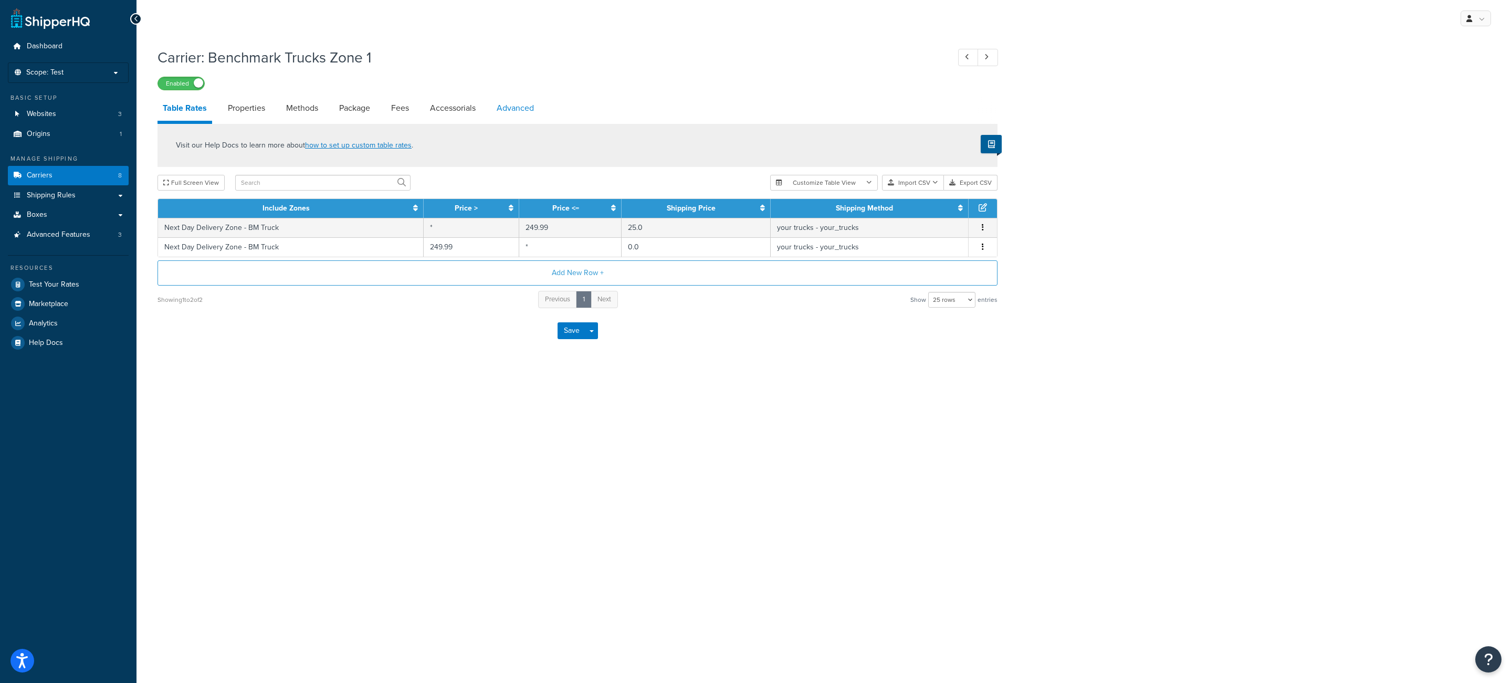
click at [532, 119] on link "Advanced" at bounding box center [515, 108] width 48 height 25
select select "false"
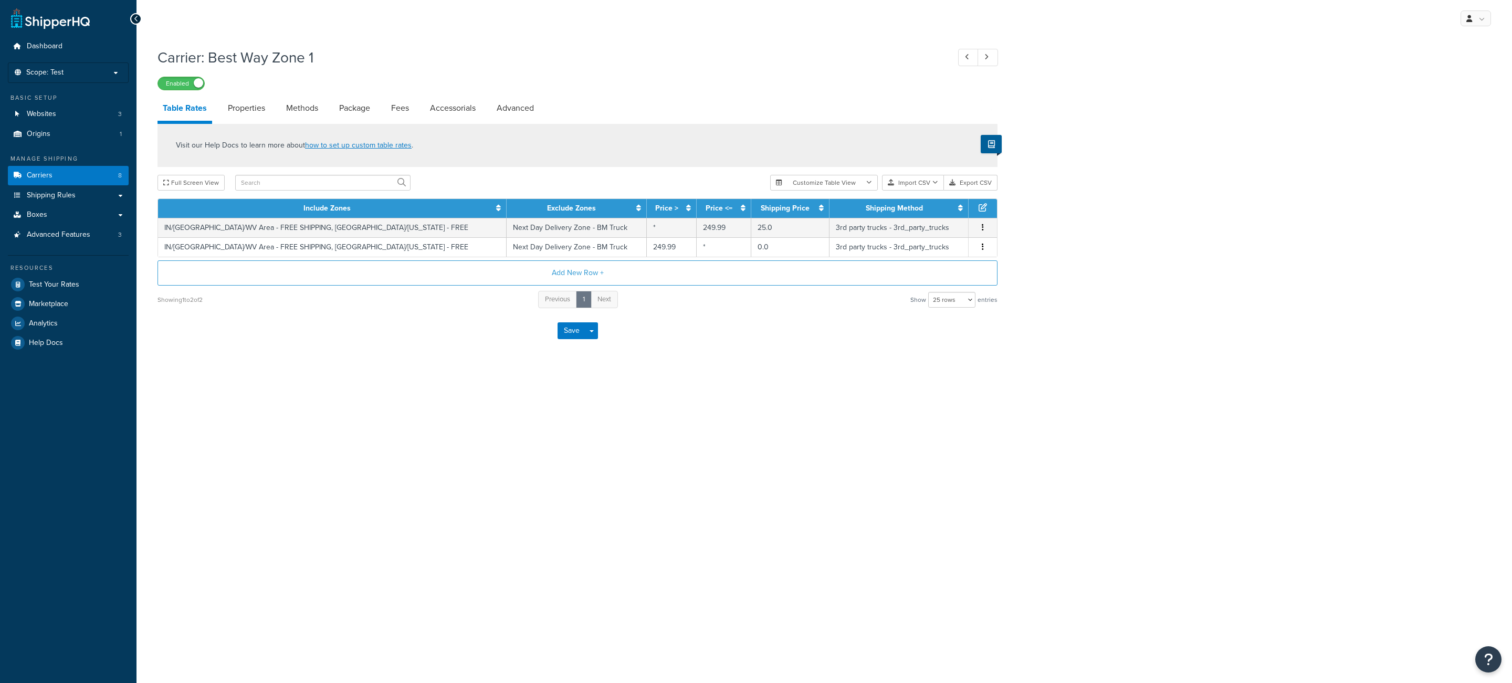
select select "25"
click at [529, 107] on link "Advanced" at bounding box center [515, 108] width 48 height 25
select select "false"
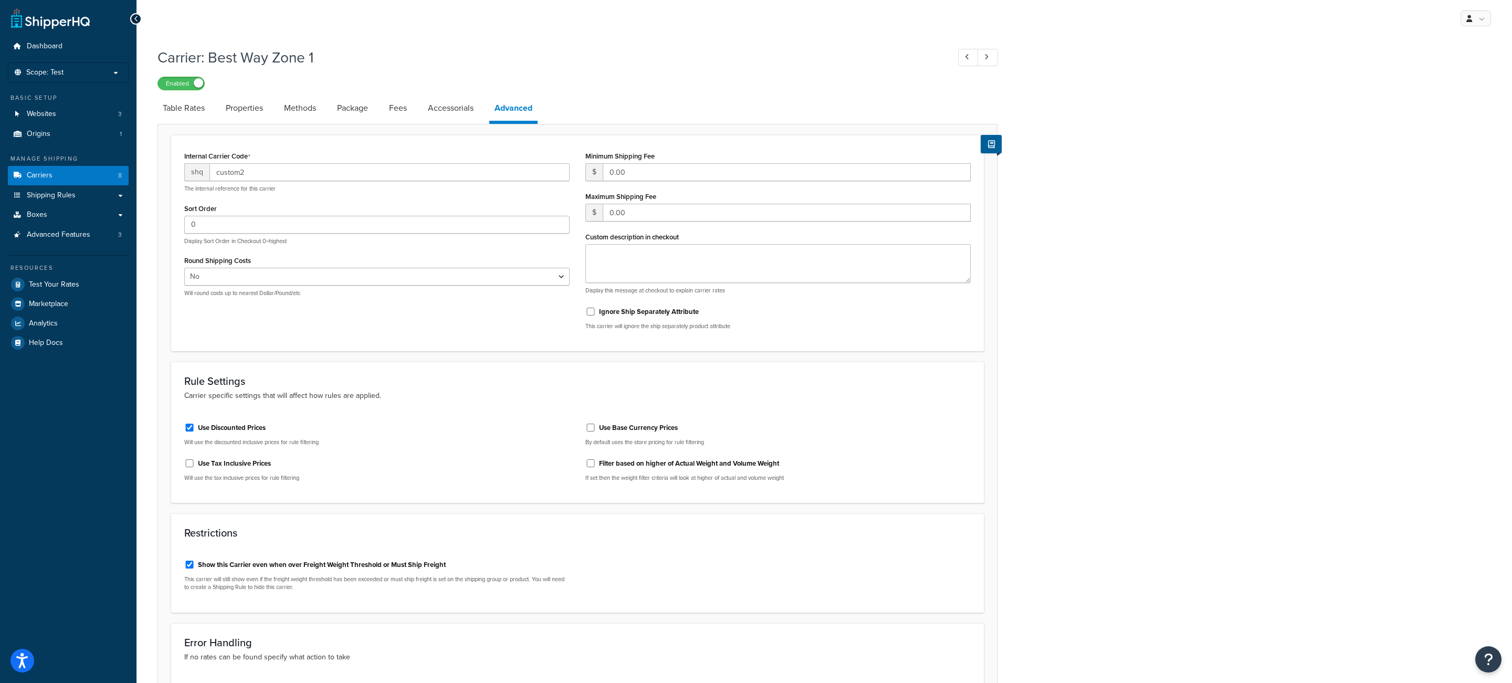
click at [615, 431] on label "Use Base Currency Prices" at bounding box center [638, 427] width 79 height 9
click at [596, 431] on input "Use Base Currency Prices" at bounding box center [590, 428] width 11 height 8
checkbox input "true"
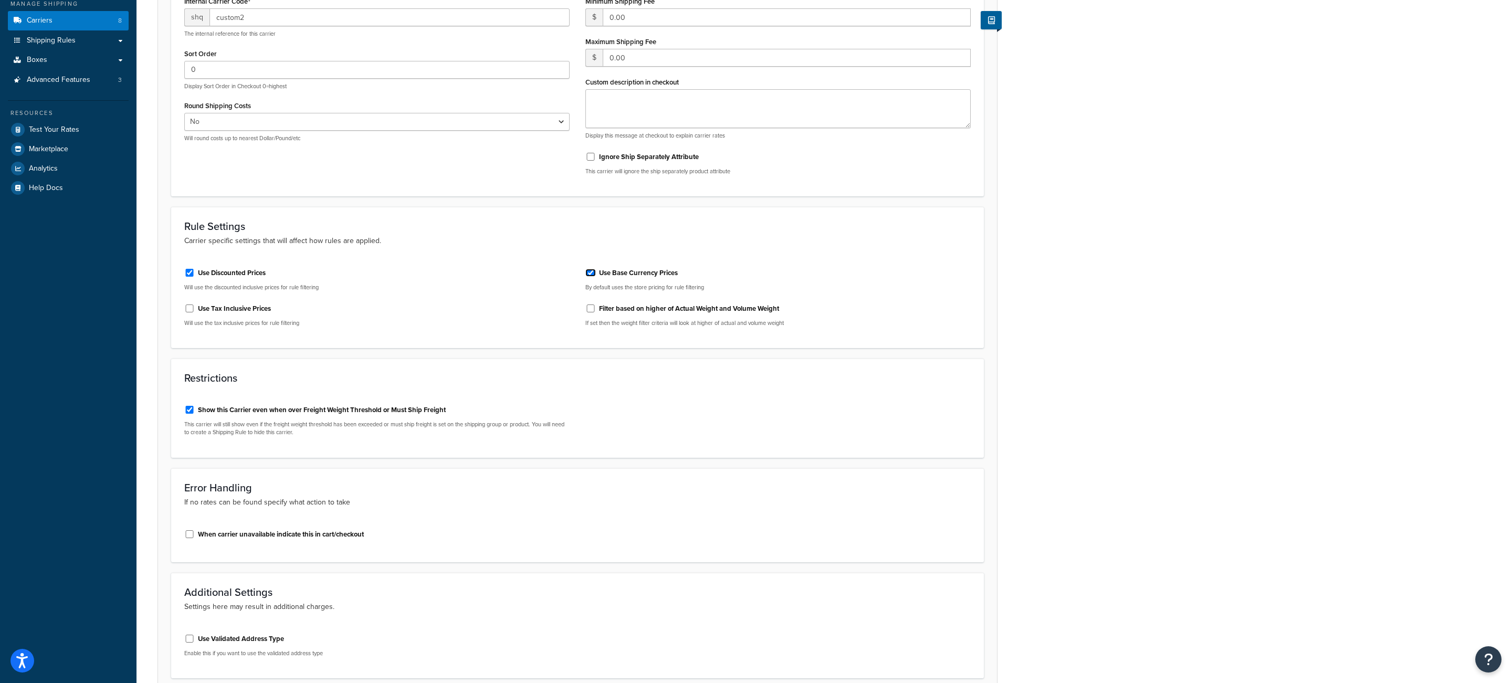
scroll to position [249, 0]
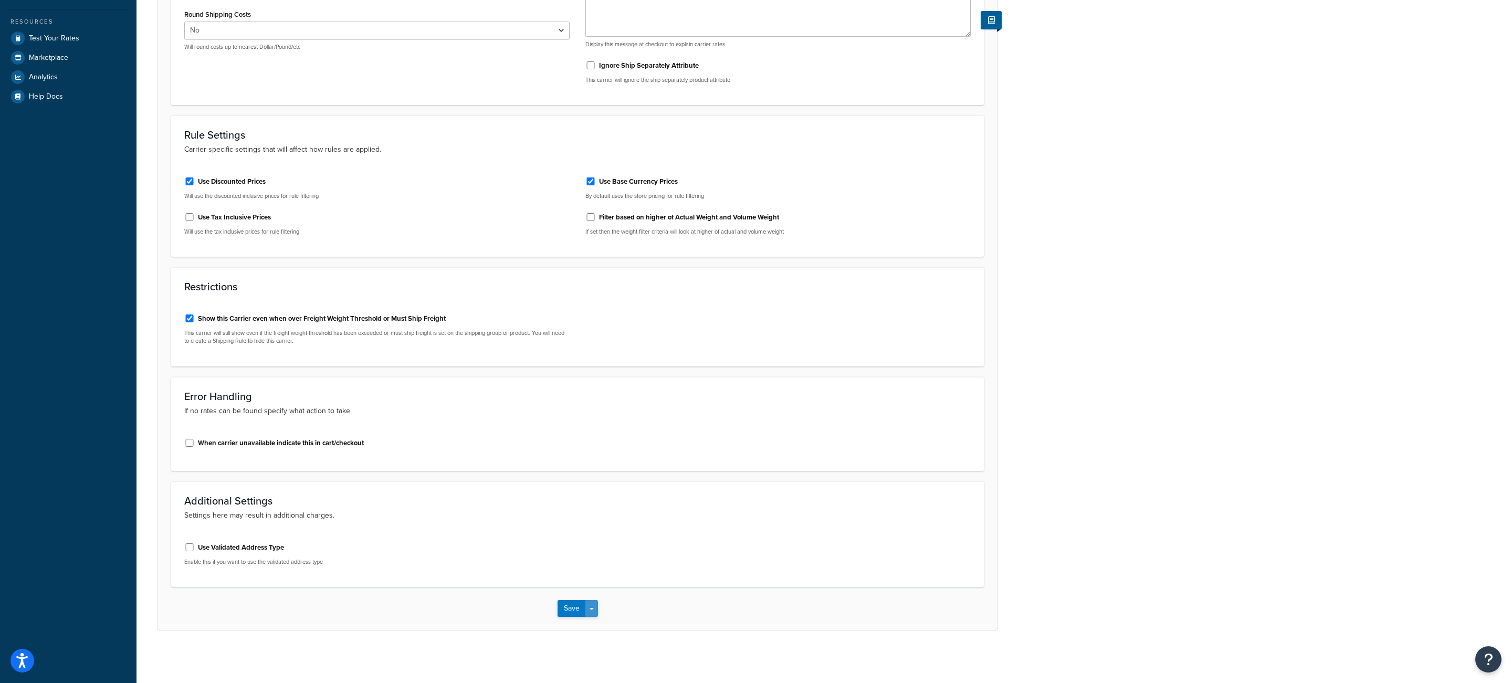
click at [595, 609] on button "Save Dropdown" at bounding box center [591, 608] width 13 height 17
click at [596, 622] on button "Save and Edit" at bounding box center [596, 628] width 77 height 22
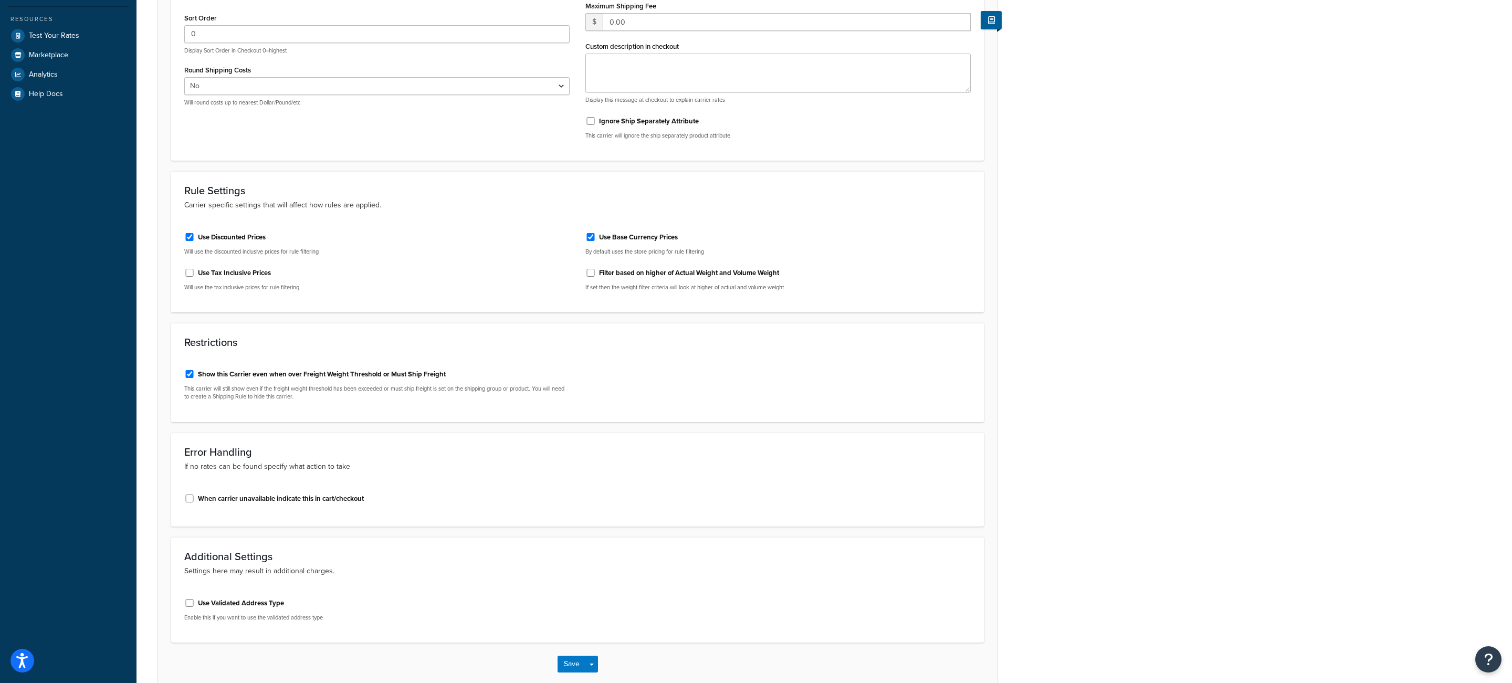
scroll to position [0, 0]
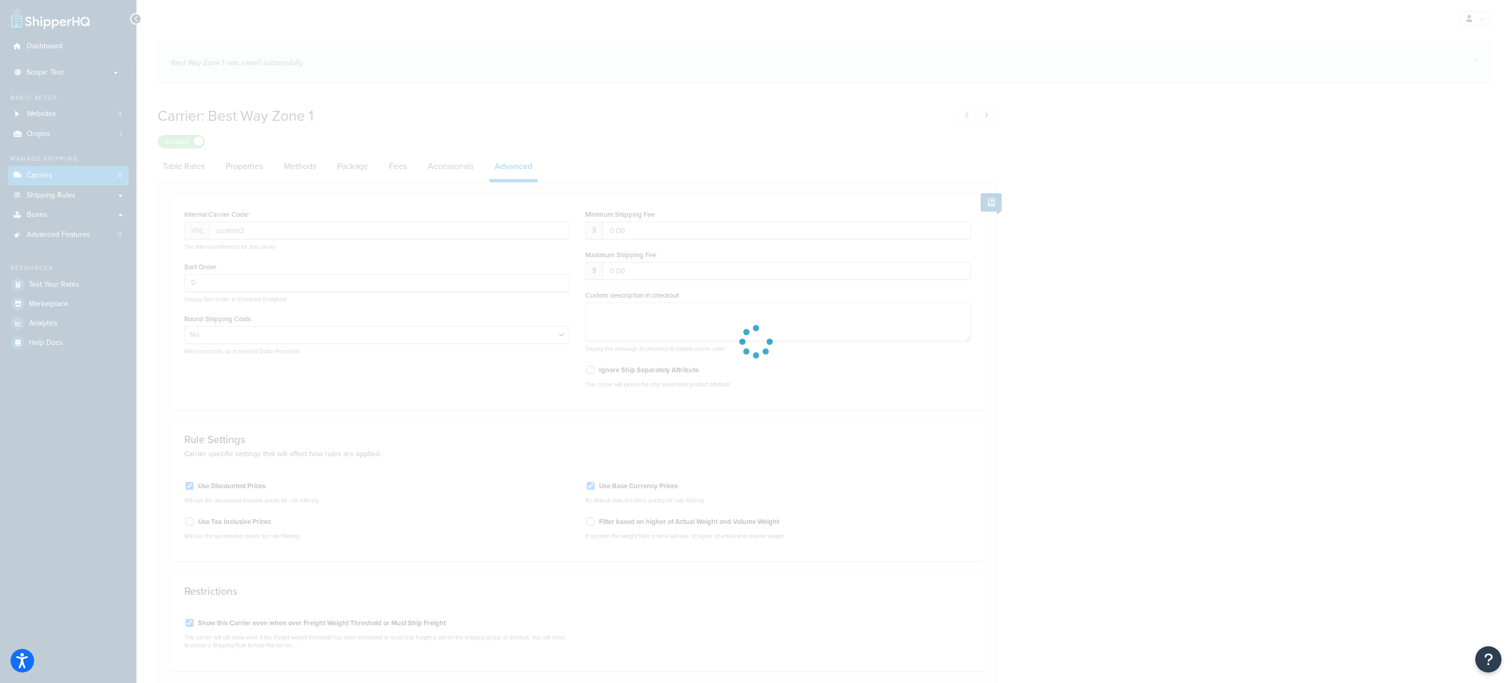
select select "false"
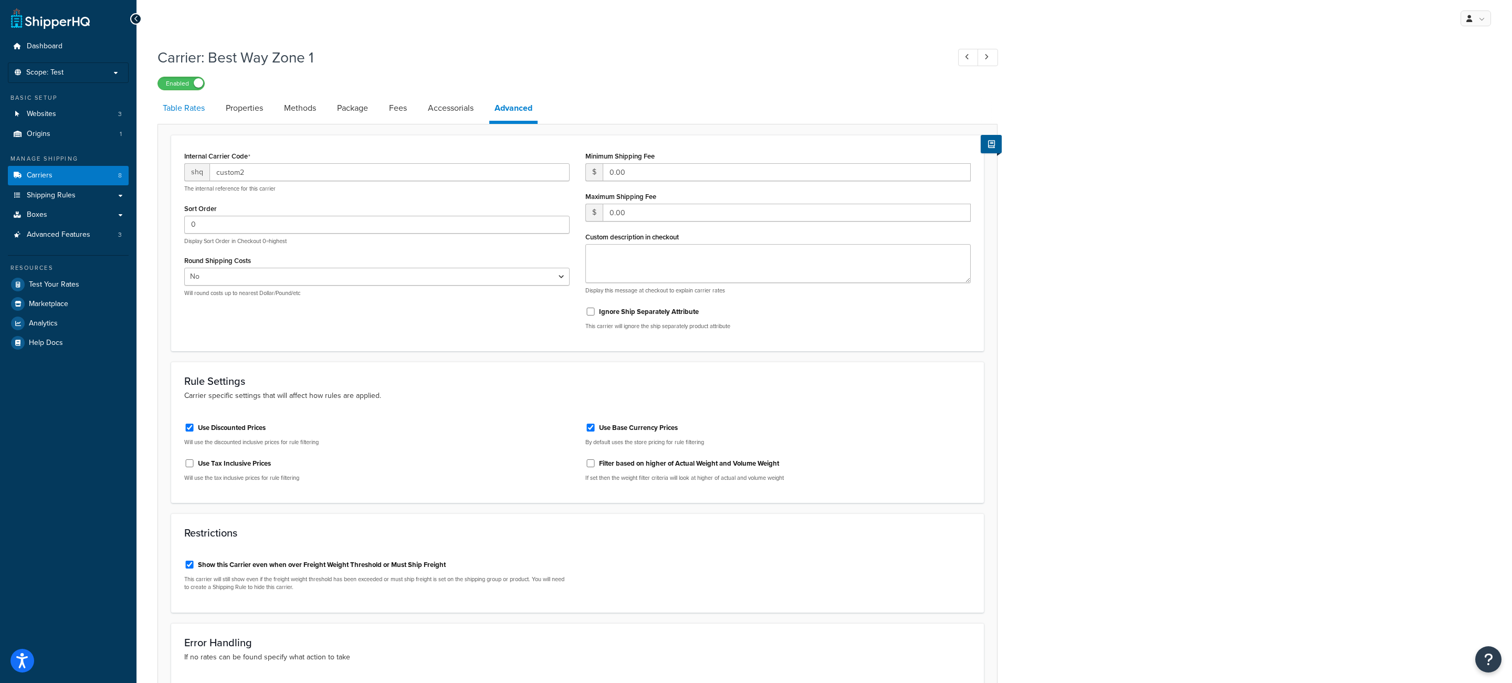
click at [192, 114] on link "Table Rates" at bounding box center [184, 108] width 53 height 25
select select "25"
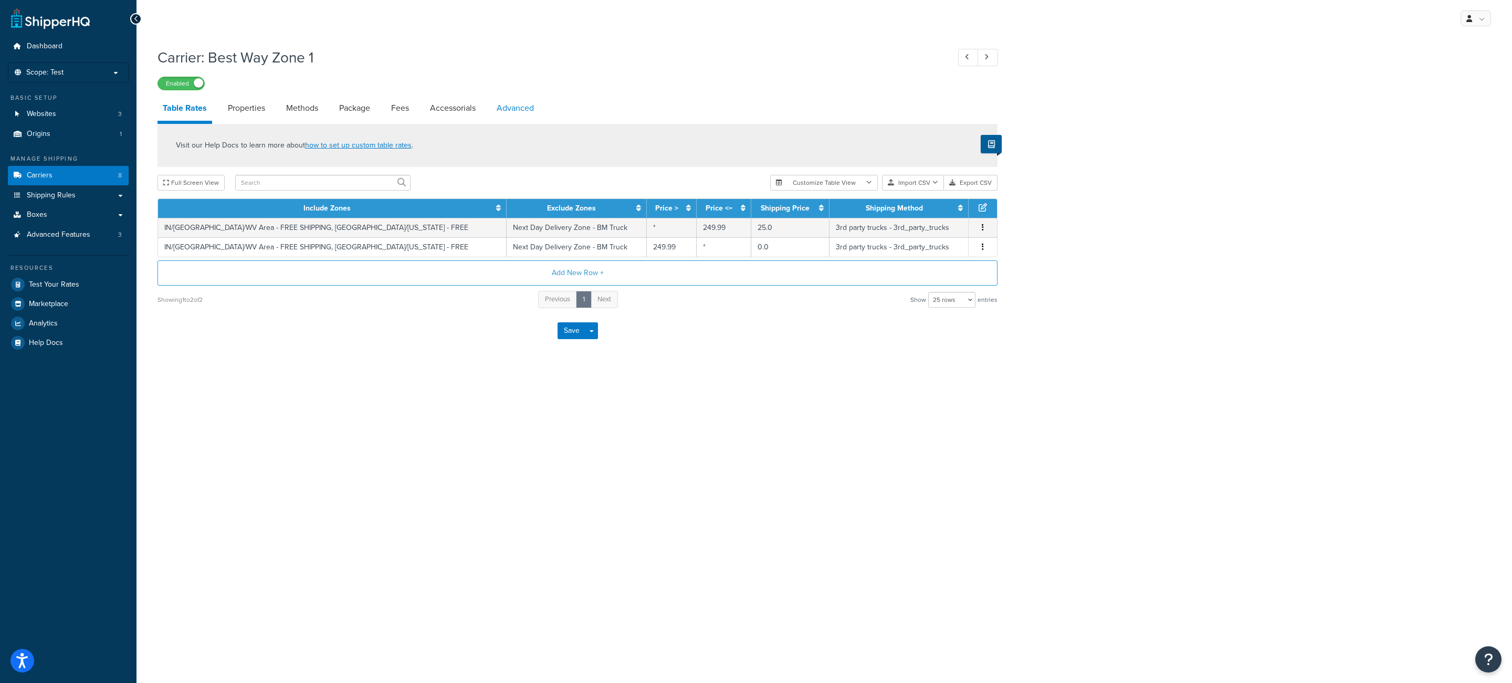
click at [523, 102] on link "Advanced" at bounding box center [515, 108] width 48 height 25
select select "false"
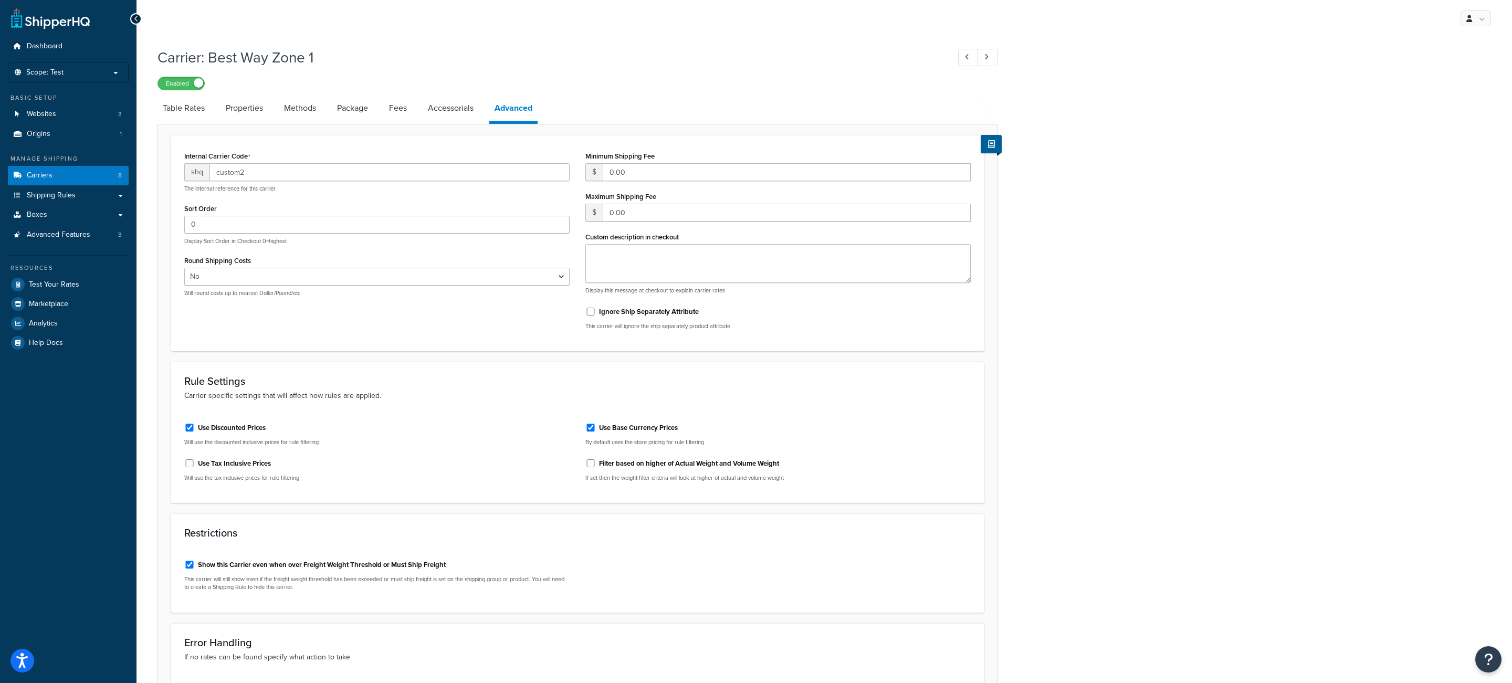
drag, startPoint x: 414, startPoint y: 145, endPoint x: 236, endPoint y: 138, distance: 178.1
click at [413, 145] on div "Internal Carrier Code shq custom2 The internal reference for this carrier Sort …" at bounding box center [577, 243] width 813 height 216
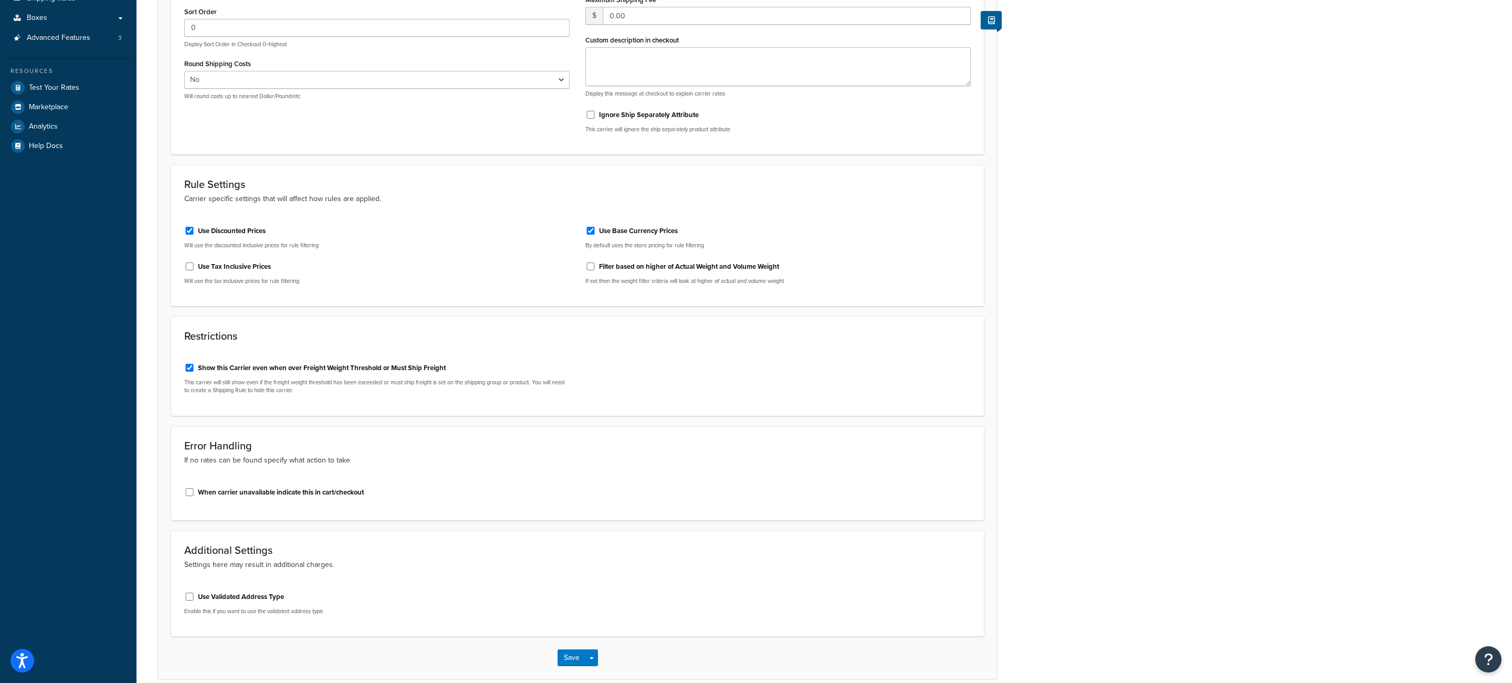
scroll to position [201, 0]
click at [227, 229] on label "Use Discounted Prices" at bounding box center [232, 227] width 68 height 9
click at [195, 229] on input "Use Discounted Prices" at bounding box center [189, 227] width 11 height 8
checkbox input "false"
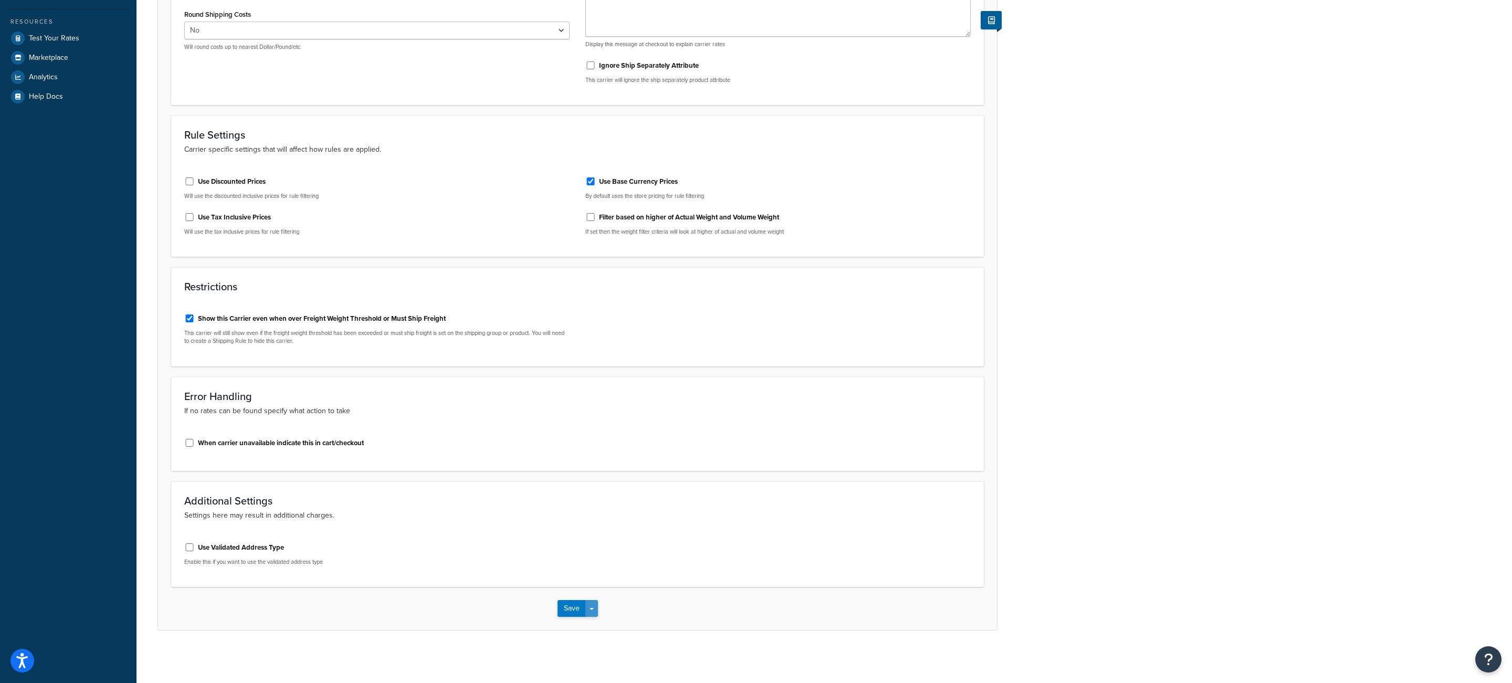
click at [590, 609] on button "Save Dropdown" at bounding box center [591, 608] width 13 height 17
click at [613, 632] on button "Save and Edit" at bounding box center [596, 628] width 77 height 22
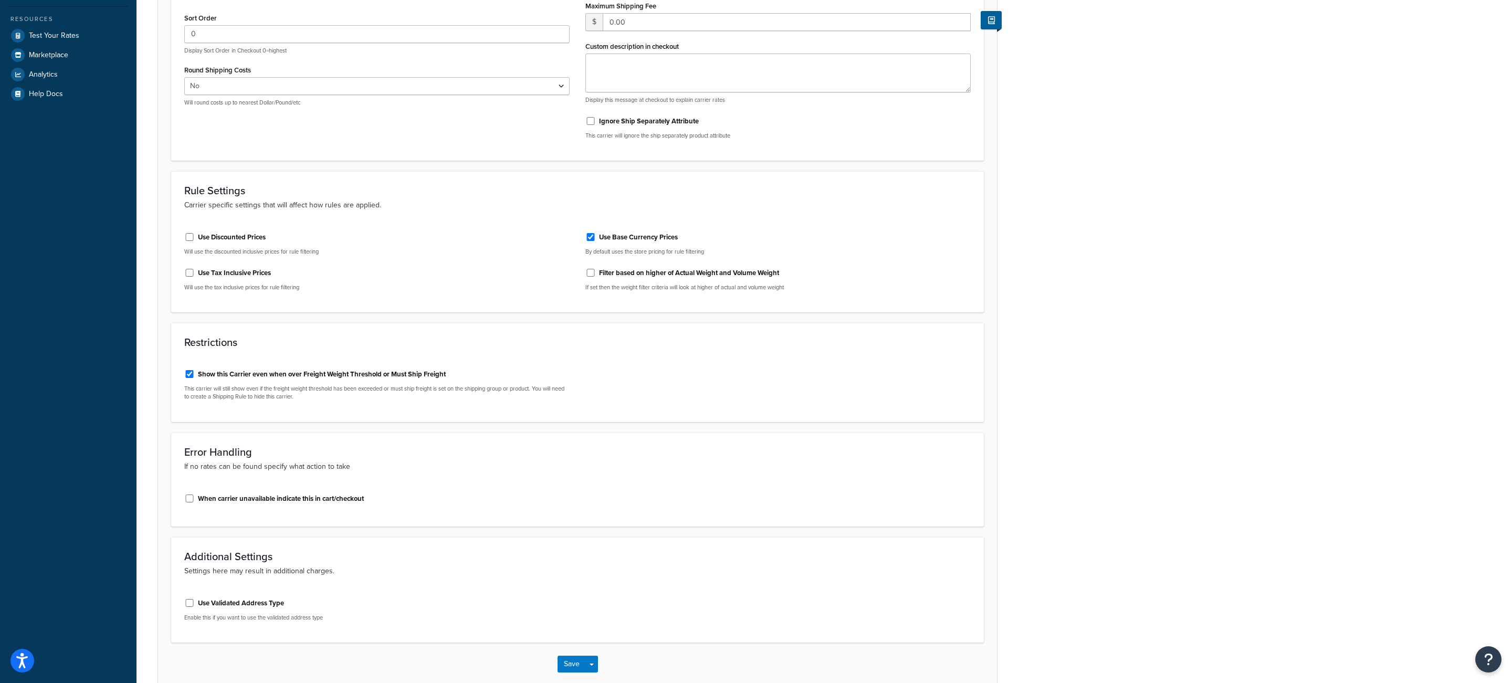
scroll to position [0, 0]
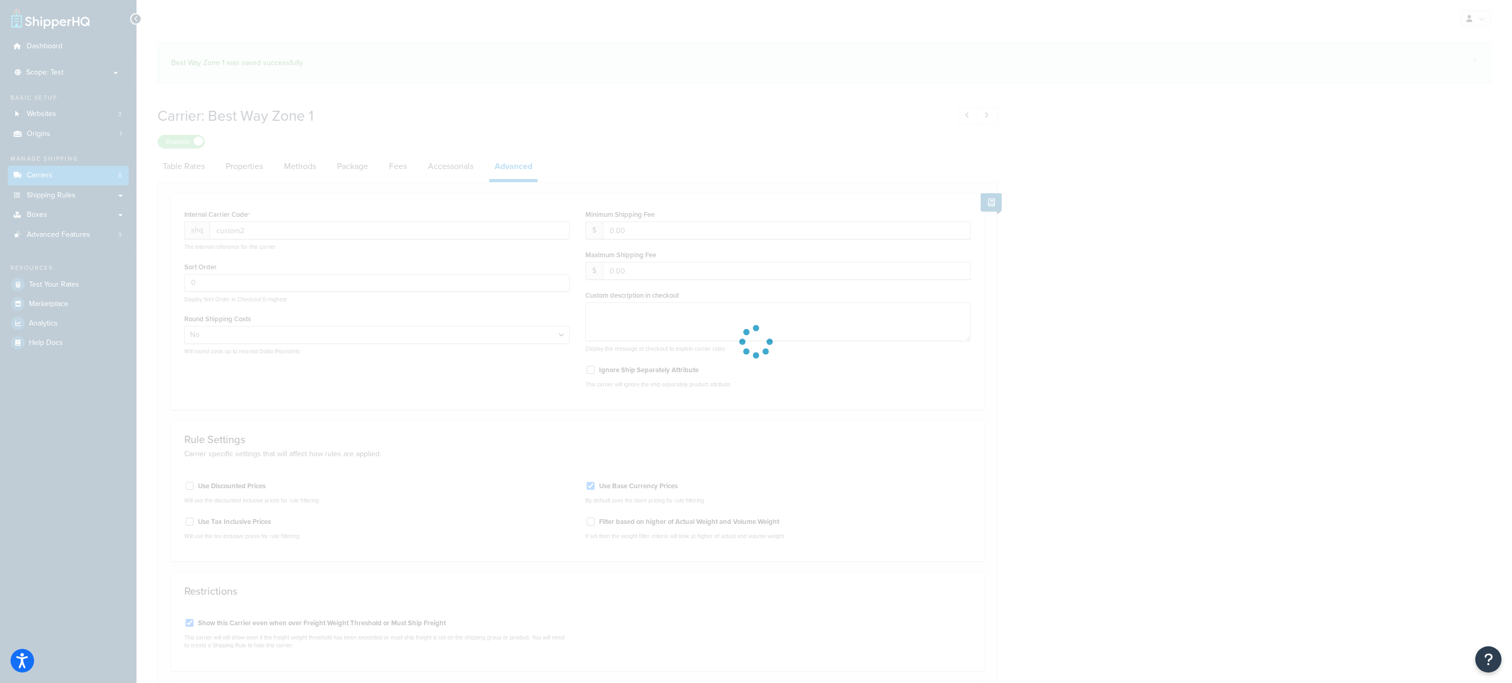
select select "false"
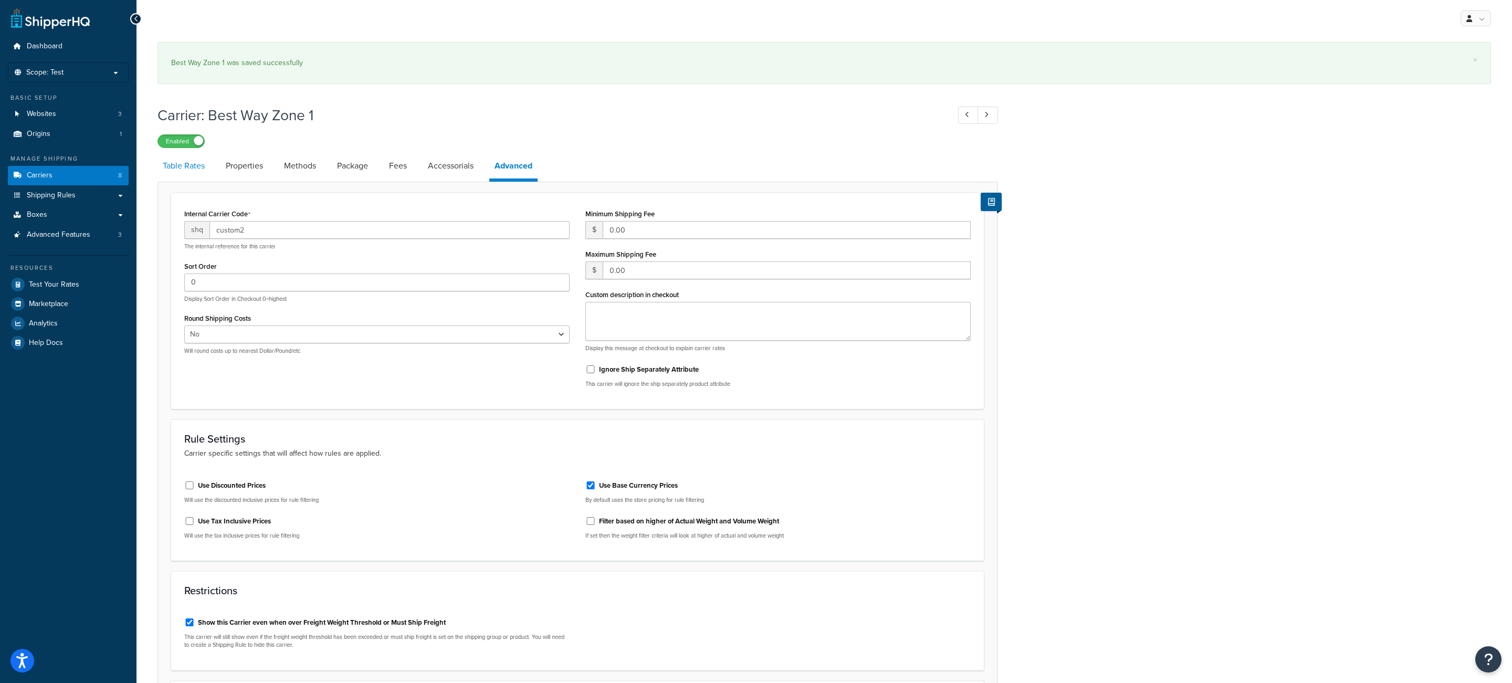
click at [195, 173] on link "Table Rates" at bounding box center [184, 165] width 53 height 25
select select "25"
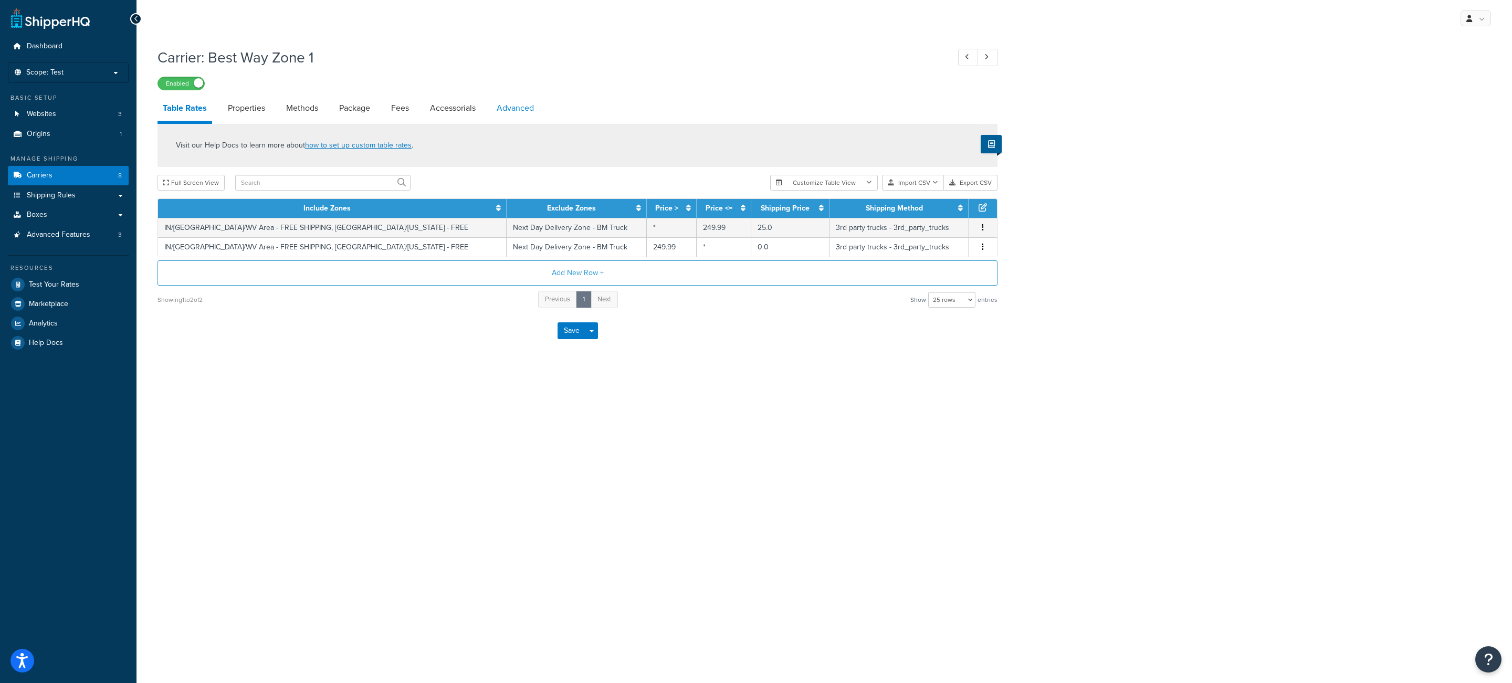
click at [521, 118] on link "Advanced" at bounding box center [515, 108] width 48 height 25
select select "false"
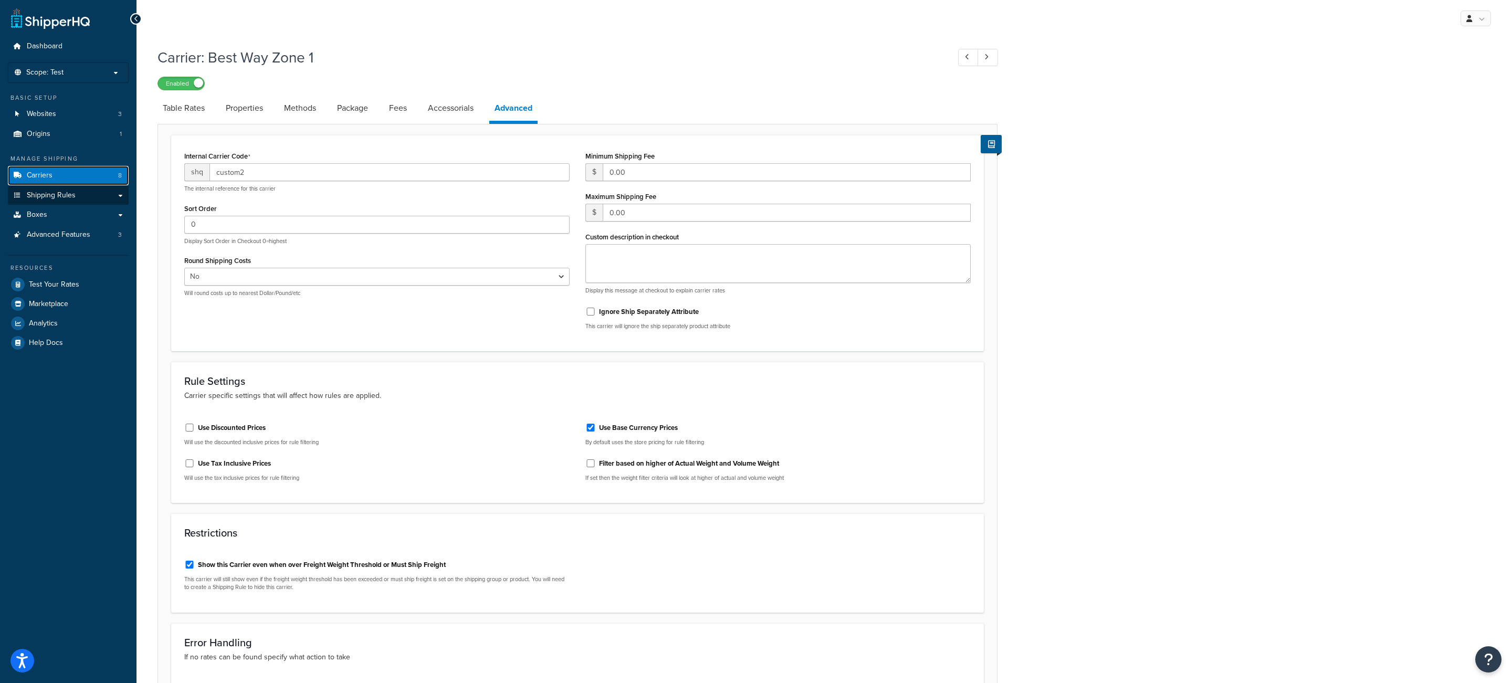
drag, startPoint x: 90, startPoint y: 173, endPoint x: 87, endPoint y: 192, distance: 18.6
click at [89, 180] on link "Carriers 8" at bounding box center [68, 175] width 121 height 19
click at [85, 202] on link "Shipping Rules" at bounding box center [68, 195] width 121 height 19
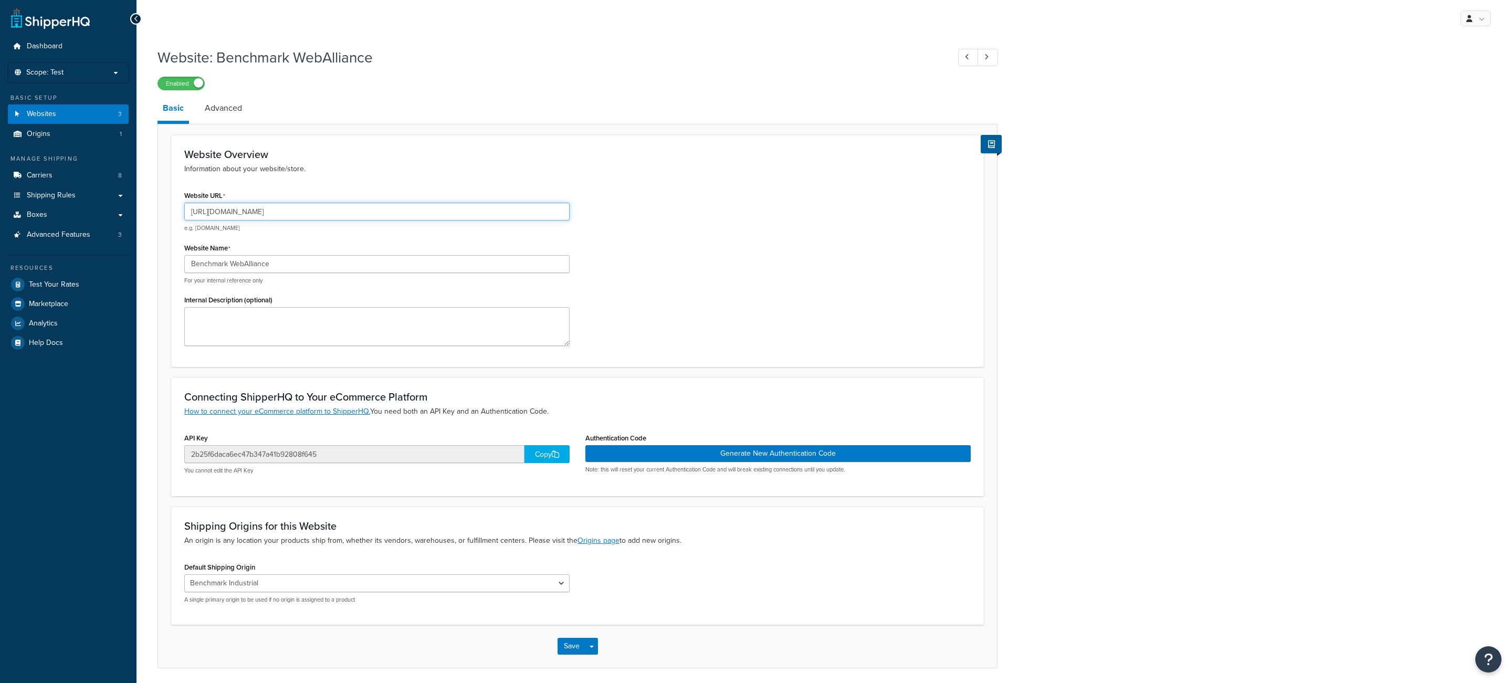
click at [329, 219] on input "https://benchmark.sites.aes2.com/" at bounding box center [376, 212] width 385 height 18
click at [327, 214] on input "https://benchmark.sites.aes2.com/" at bounding box center [376, 212] width 385 height 18
drag, startPoint x: 330, startPoint y: 214, endPoint x: 213, endPoint y: 214, distance: 117.6
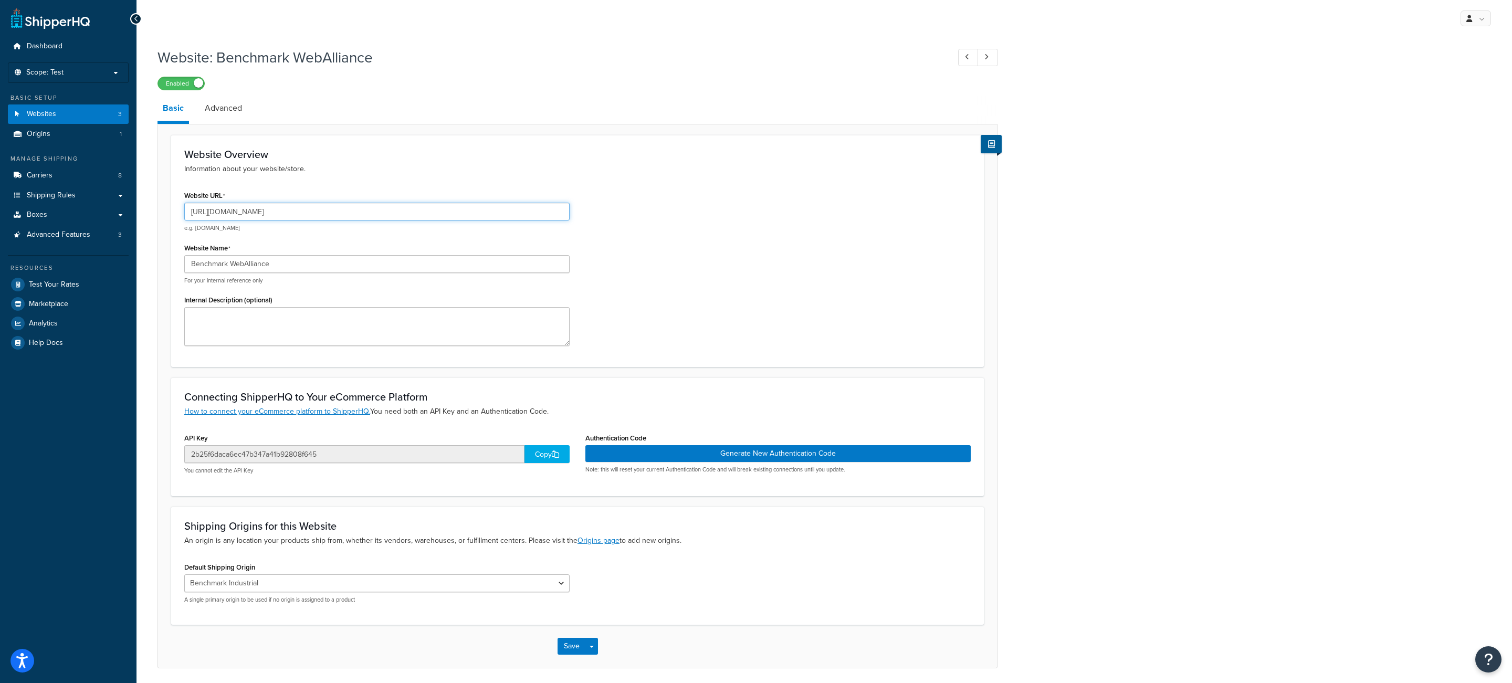
click at [213, 214] on input "https://benchmark.sites.aes2.com/" at bounding box center [376, 212] width 385 height 18
drag, startPoint x: 253, startPoint y: 214, endPoint x: 247, endPoint y: 214, distance: 5.8
click at [253, 214] on input "https://benchmark.sites.aes2.com/" at bounding box center [376, 212] width 385 height 18
click at [242, 212] on input "https://benchmark.sites.aes2.com/" at bounding box center [376, 212] width 385 height 18
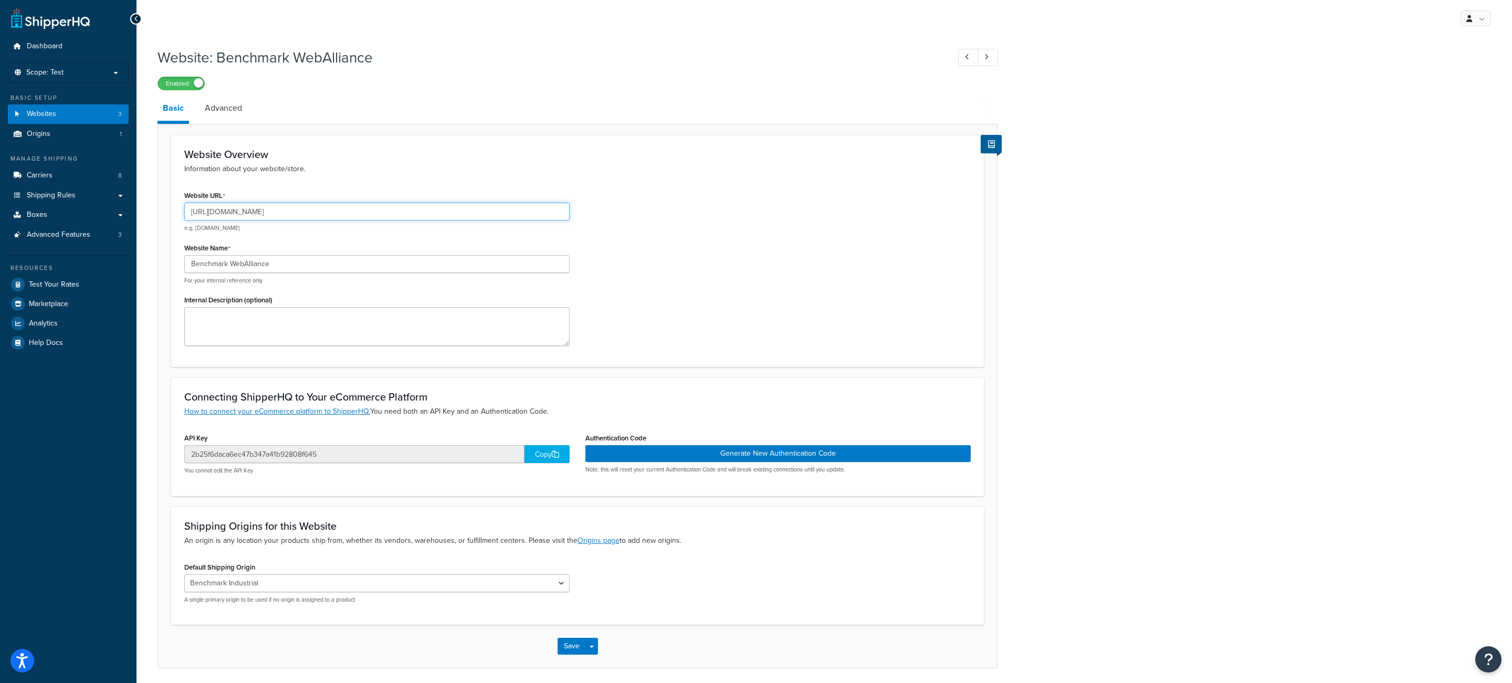
click at [214, 215] on input "https://benchmark.sites.aes2.com/" at bounding box center [376, 212] width 385 height 18
click at [270, 211] on input "https://benchmark.sites.aes2.com/" at bounding box center [376, 212] width 385 height 18
drag, startPoint x: 266, startPoint y: 215, endPoint x: 214, endPoint y: 215, distance: 51.5
click at [214, 215] on input "https://benchmark.sites.aes2.com/" at bounding box center [376, 212] width 385 height 18
click at [58, 50] on span "Dashboard" at bounding box center [45, 46] width 36 height 9
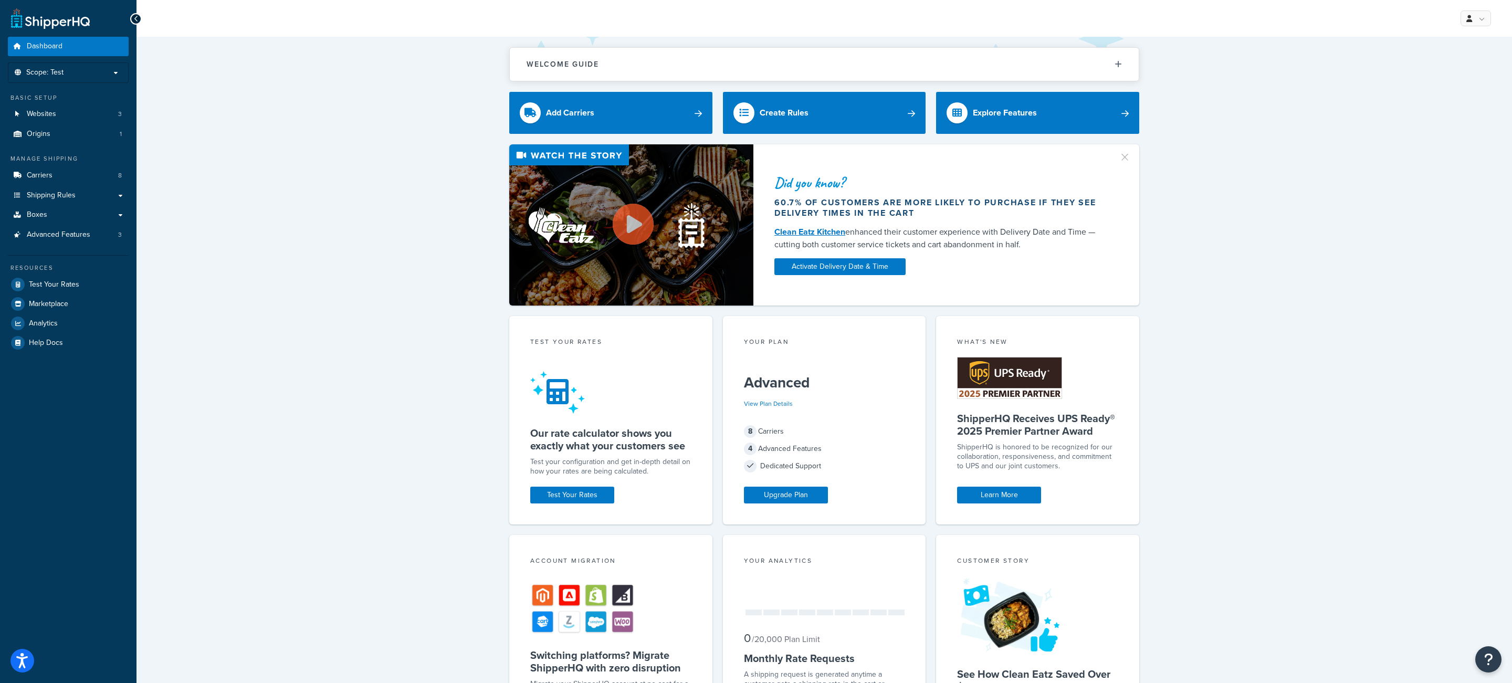
scroll to position [95, 0]
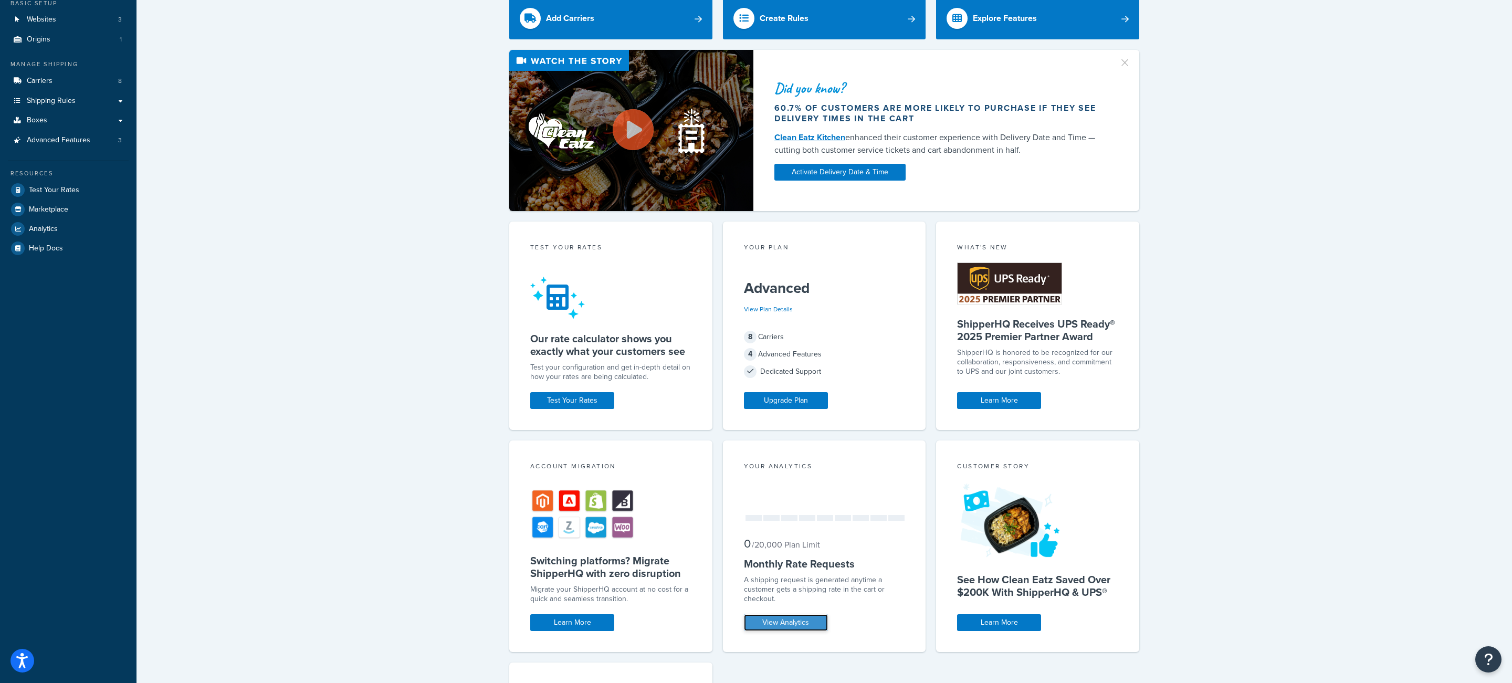
click at [778, 624] on link "View Analytics" at bounding box center [786, 622] width 84 height 17
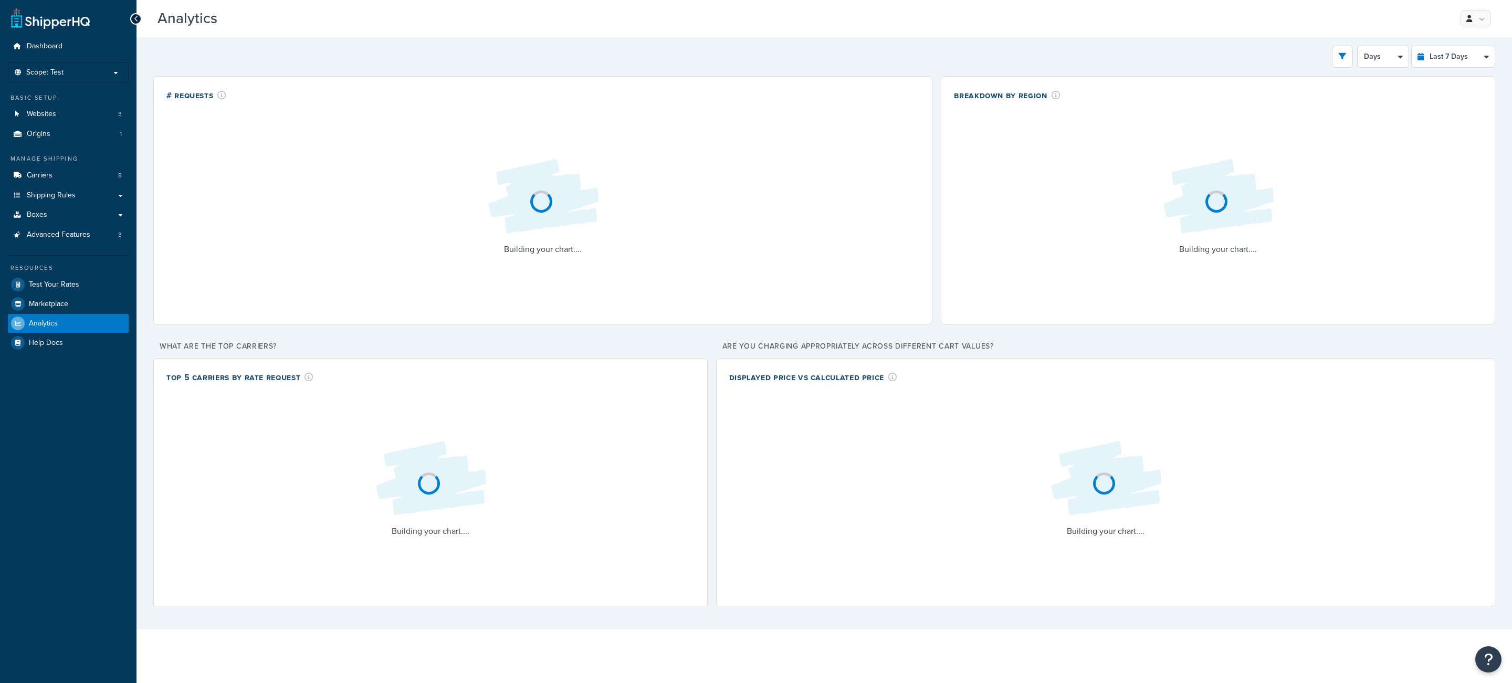
select select "last_7_days"
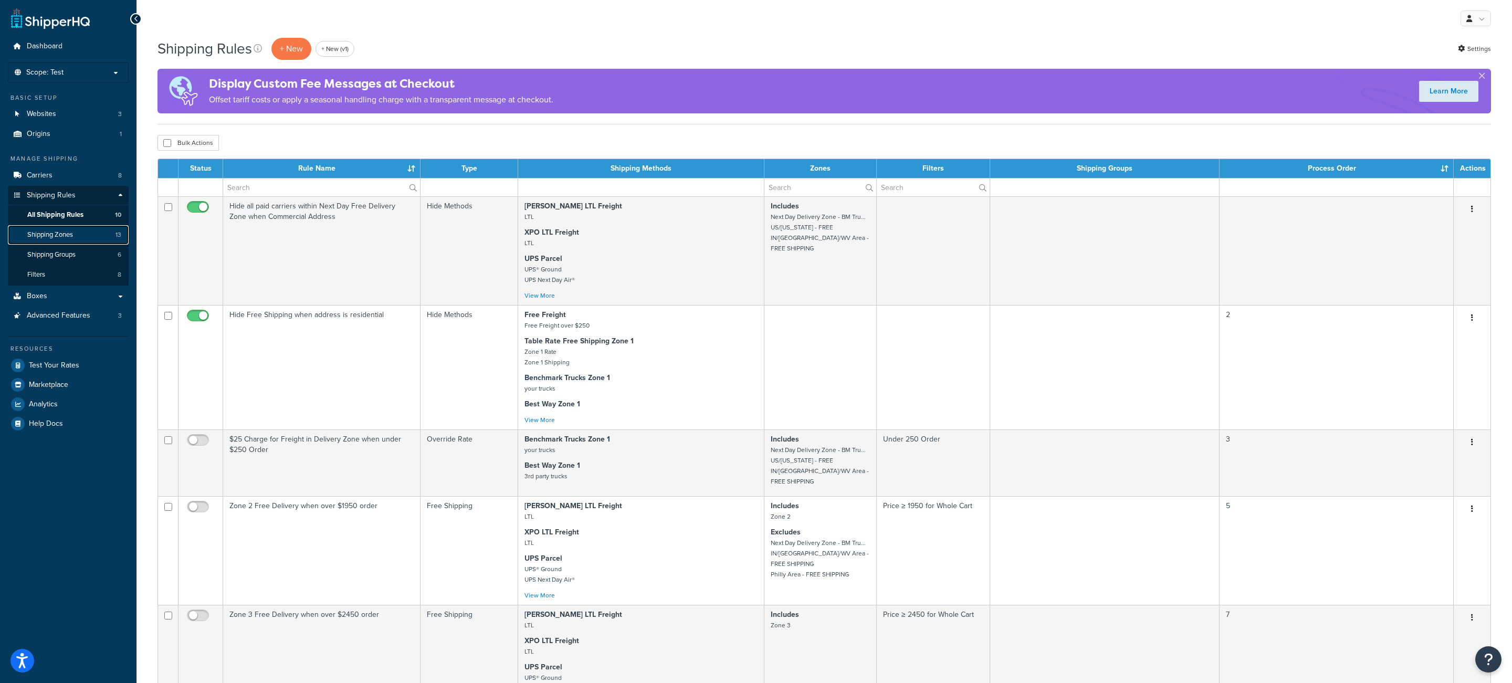
click at [70, 245] on link "Shipping Zones 13" at bounding box center [68, 234] width 121 height 19
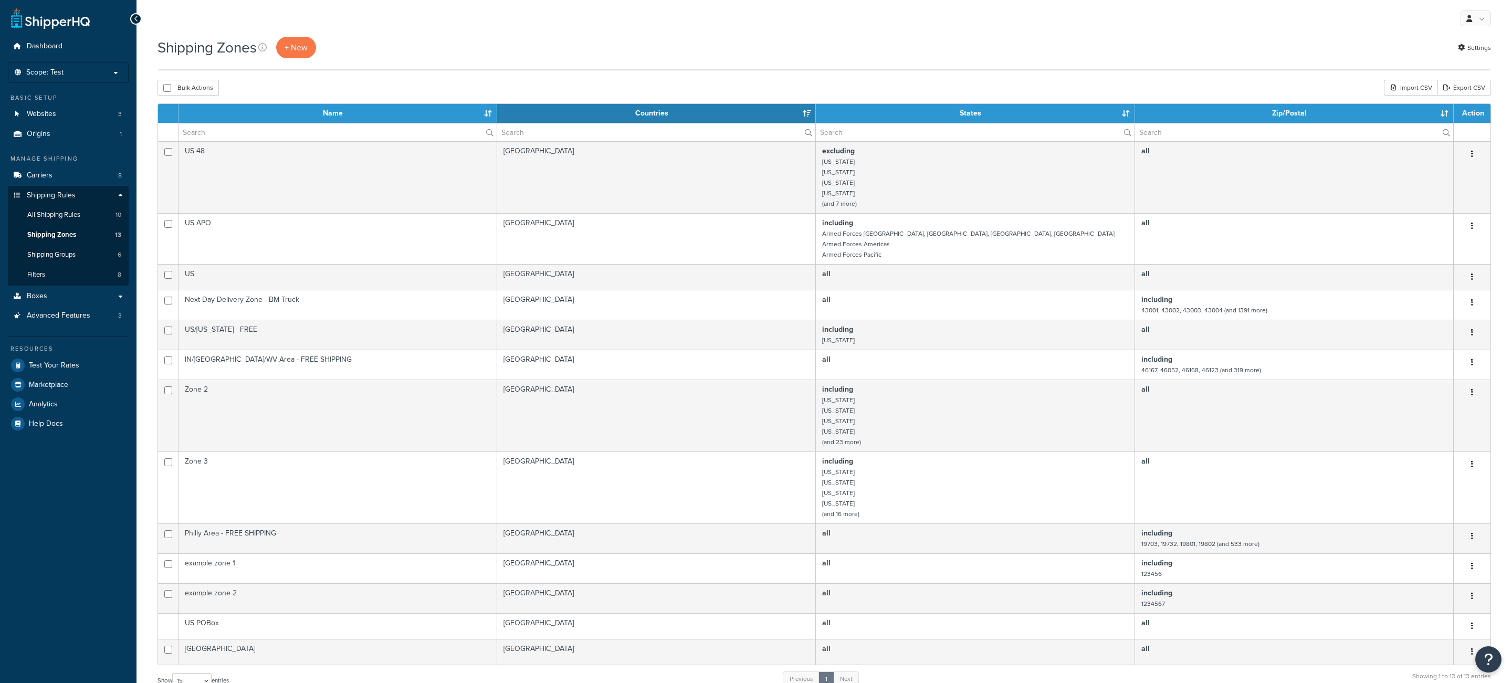
select select "15"
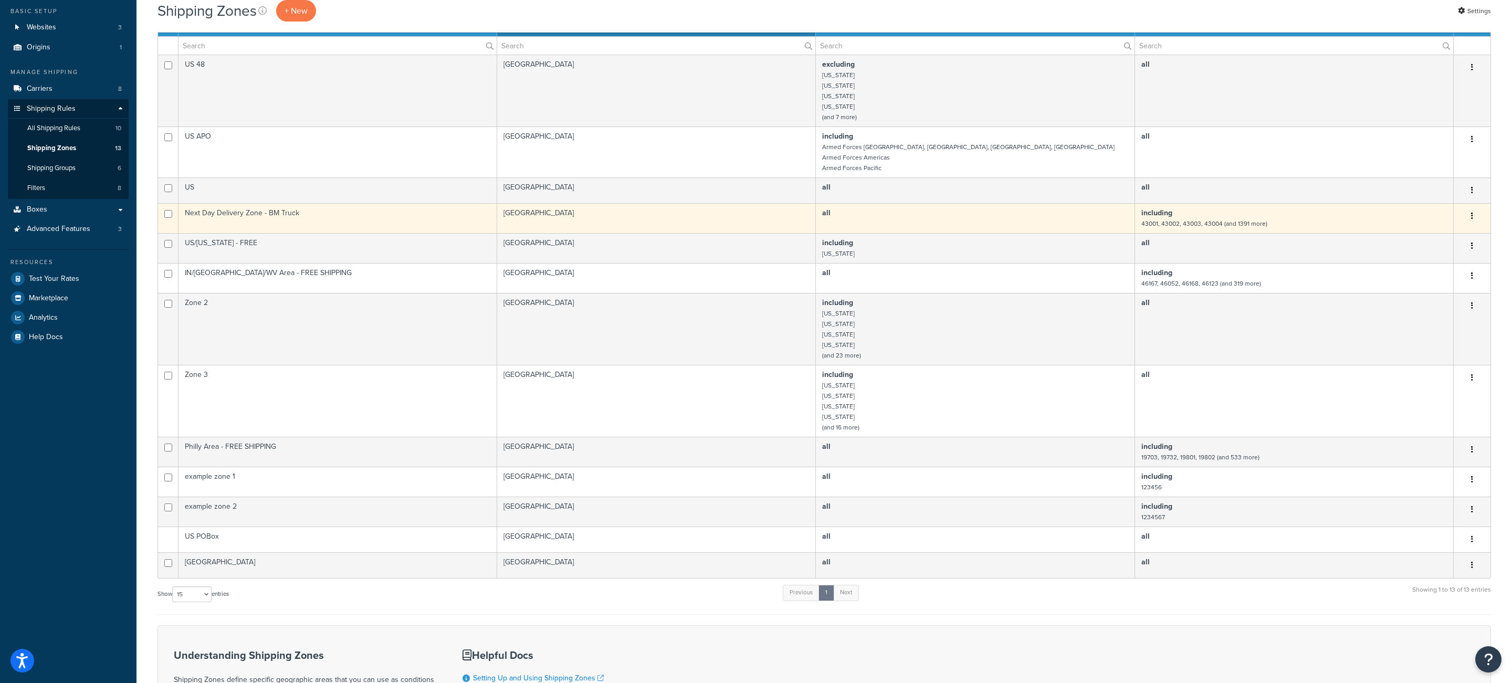
click at [365, 215] on td "Next Day Delivery Zone - BM Truck" at bounding box center [338, 218] width 319 height 30
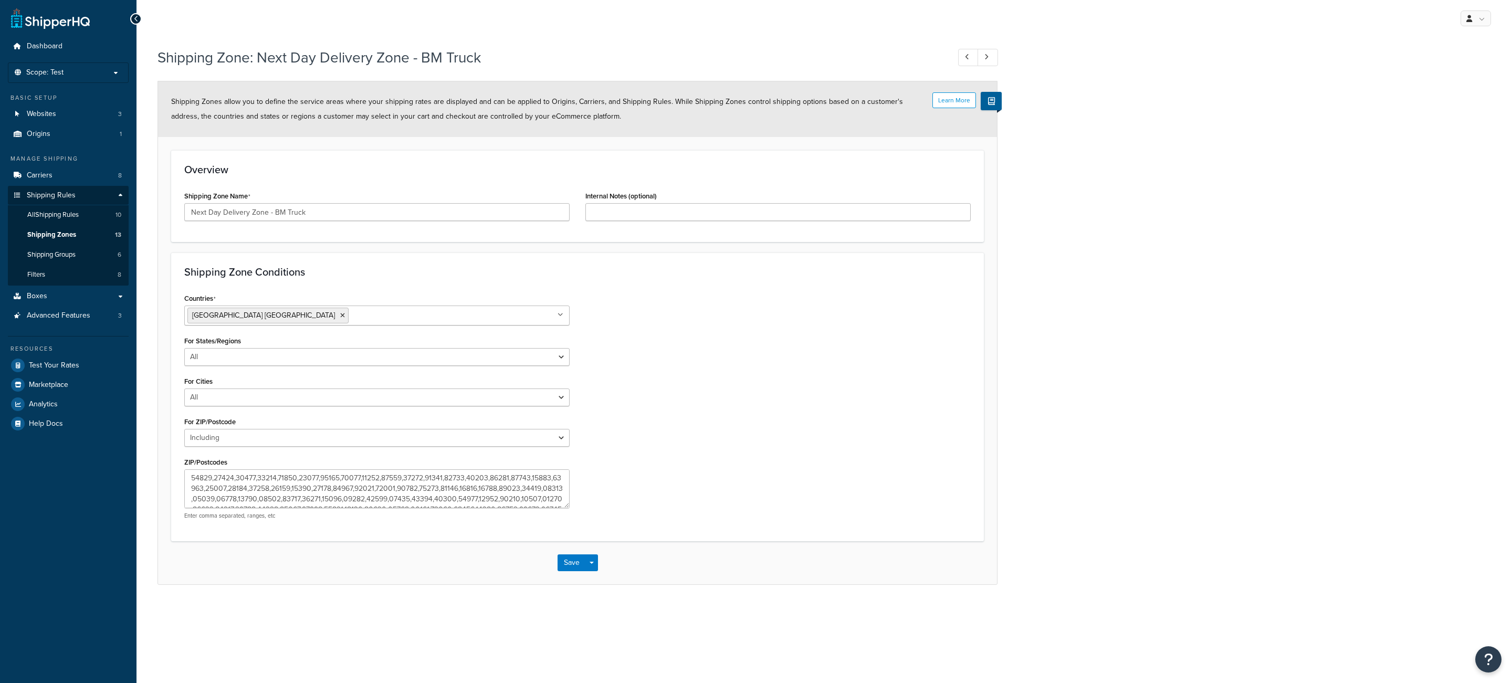
select select "including"
click at [65, 74] on p "Scope: Test" at bounding box center [68, 72] width 111 height 9
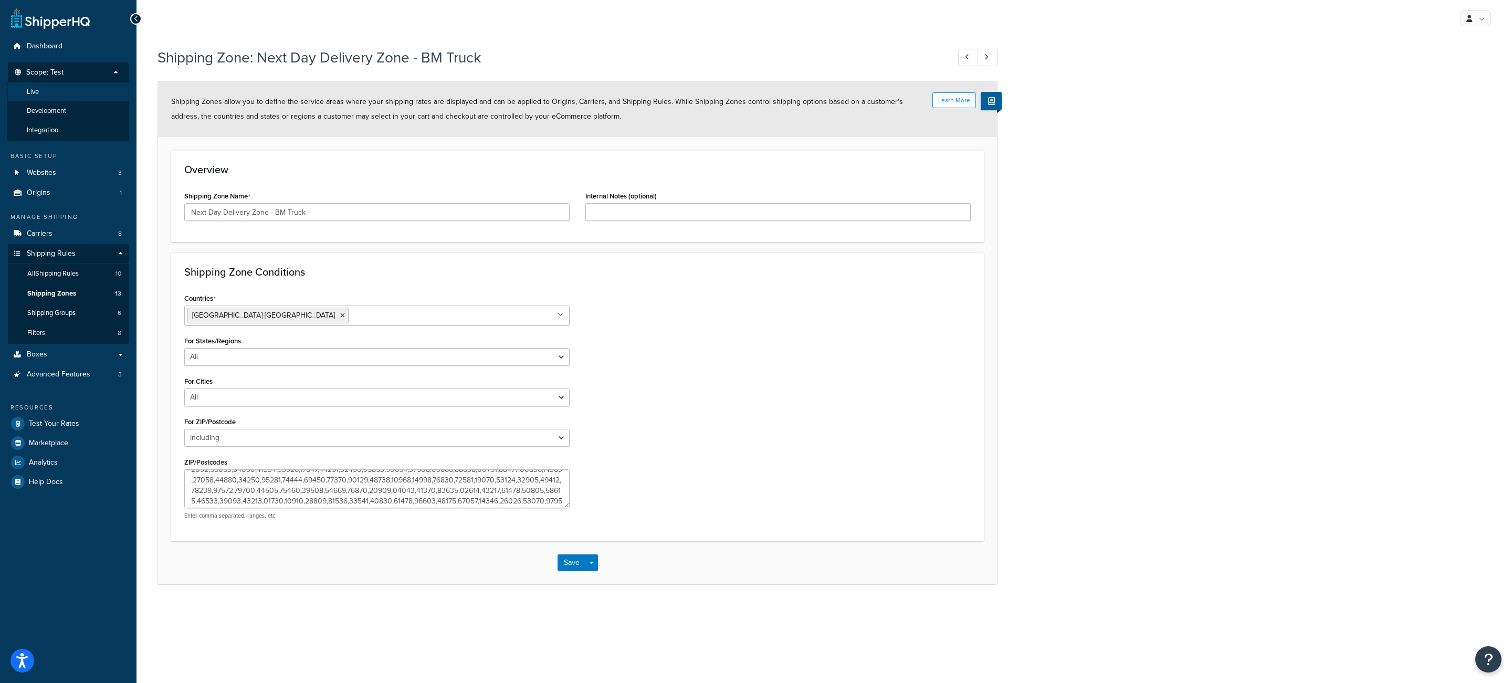
click at [81, 88] on li "Live" at bounding box center [68, 91] width 122 height 19
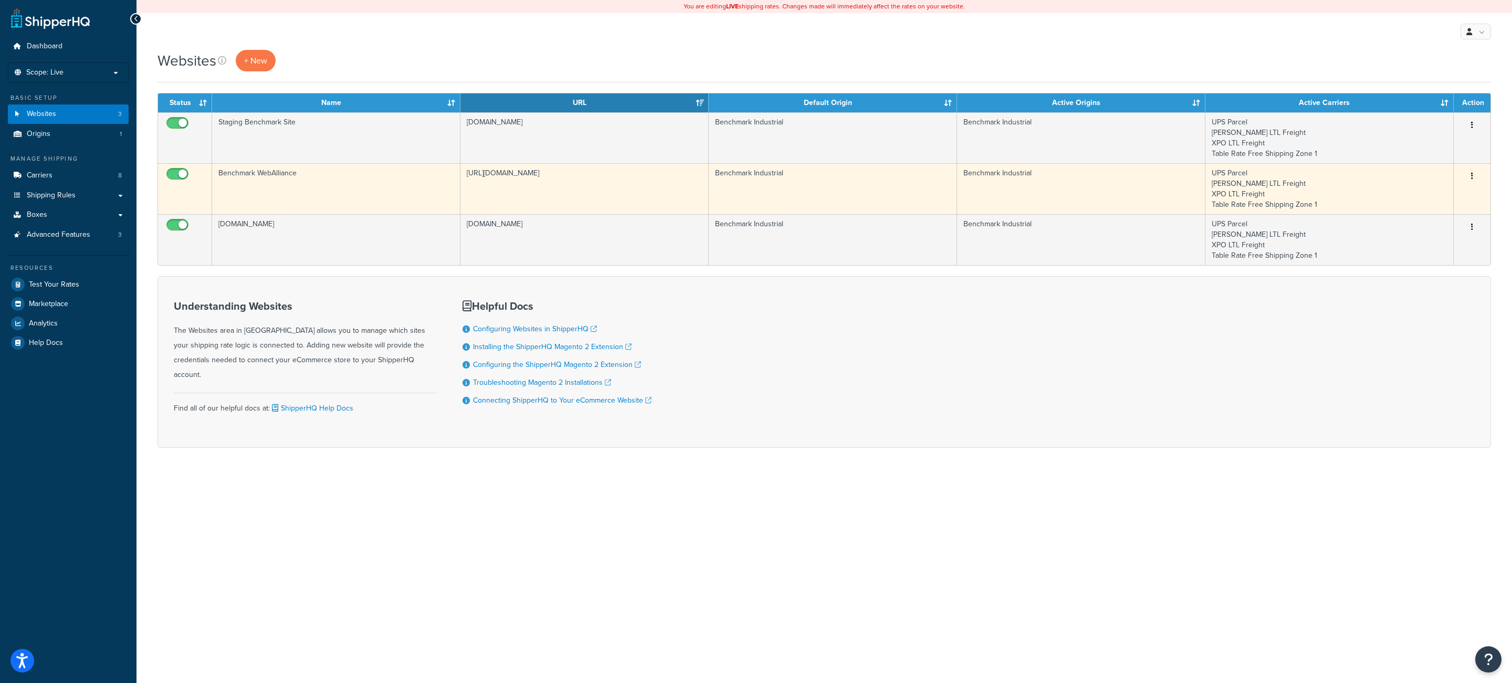
click at [313, 188] on td "Benchmark WebAlliance" at bounding box center [336, 188] width 248 height 51
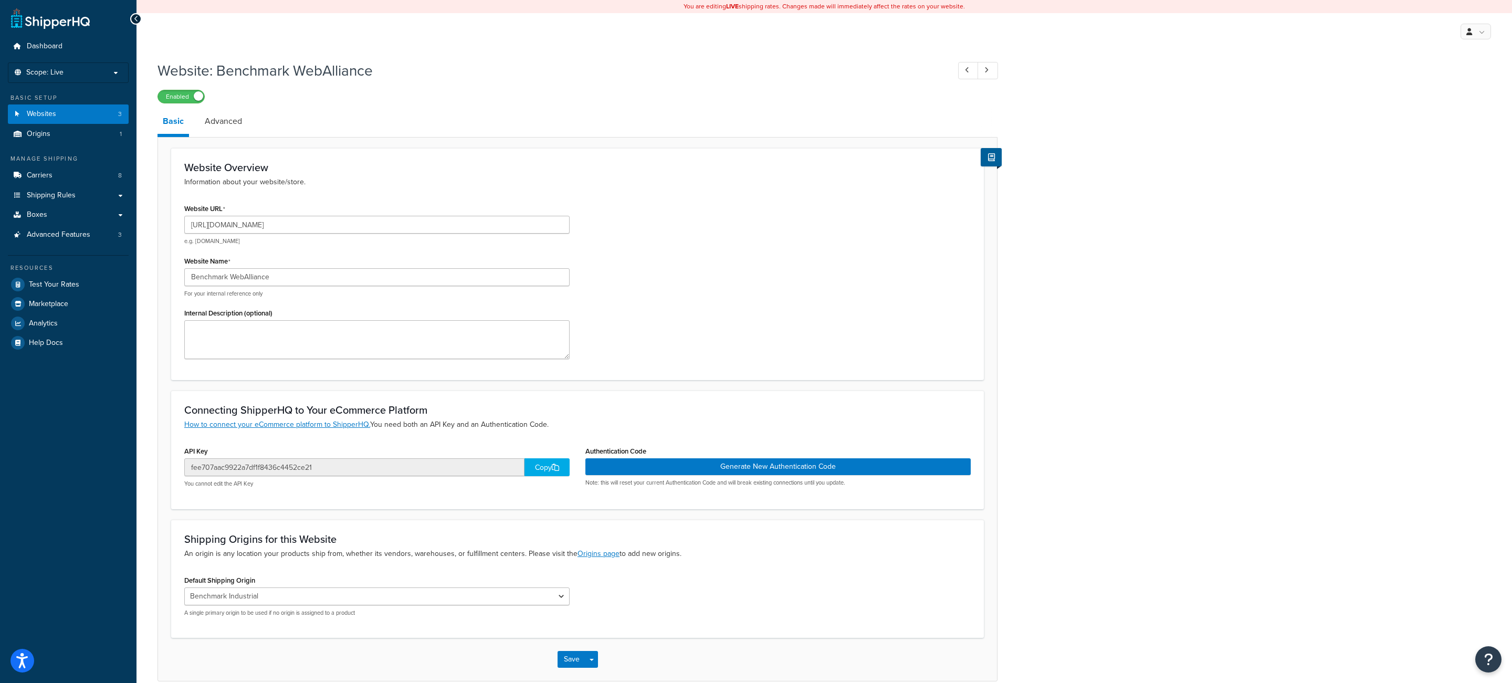
click at [1000, 70] on div "Website: Benchmark WebAlliance Enabled Basic Advanced Website Overview Informat…" at bounding box center [825, 381] width 1376 height 653
click at [989, 71] on link at bounding box center [988, 70] width 20 height 17
type input "[DOMAIN_NAME]"
type input "5510051fd034b7d5c96e04431f46d69d"
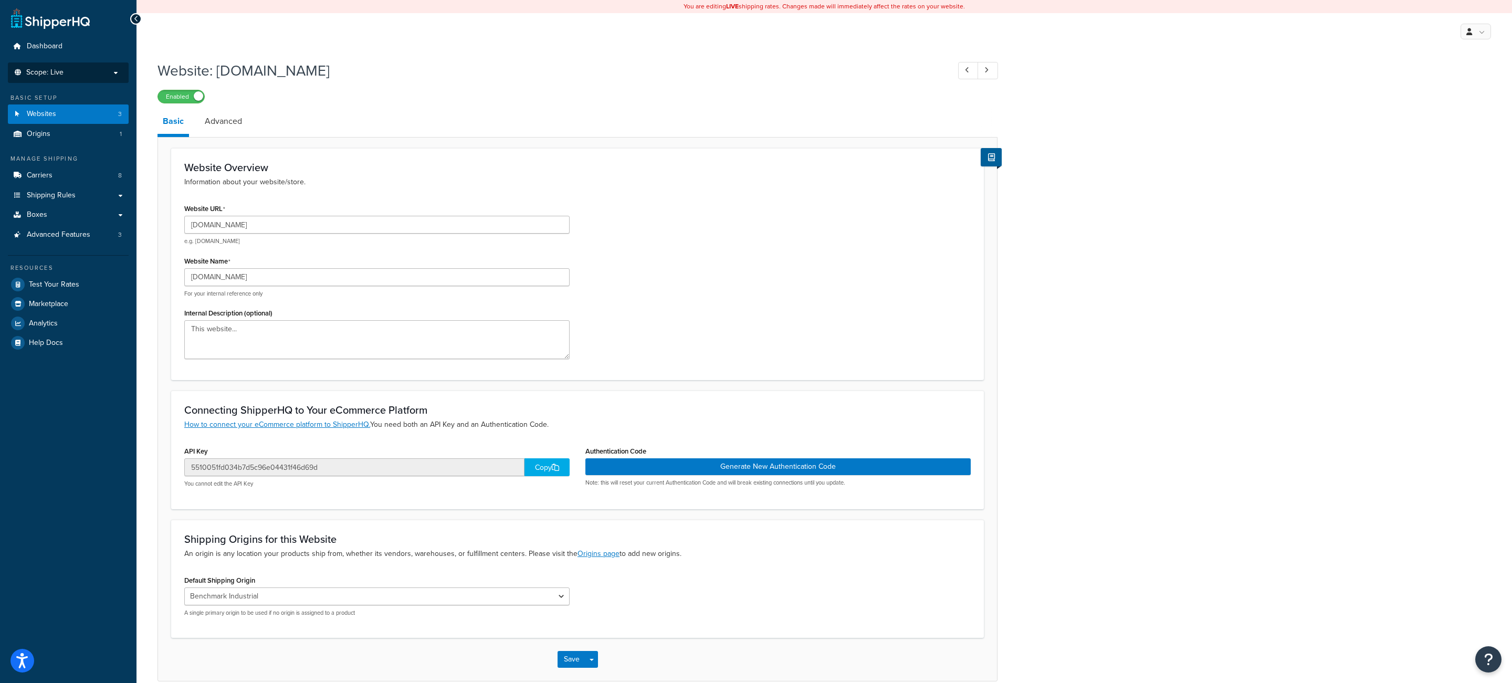
click at [94, 68] on li "Scope: Live" at bounding box center [68, 72] width 121 height 20
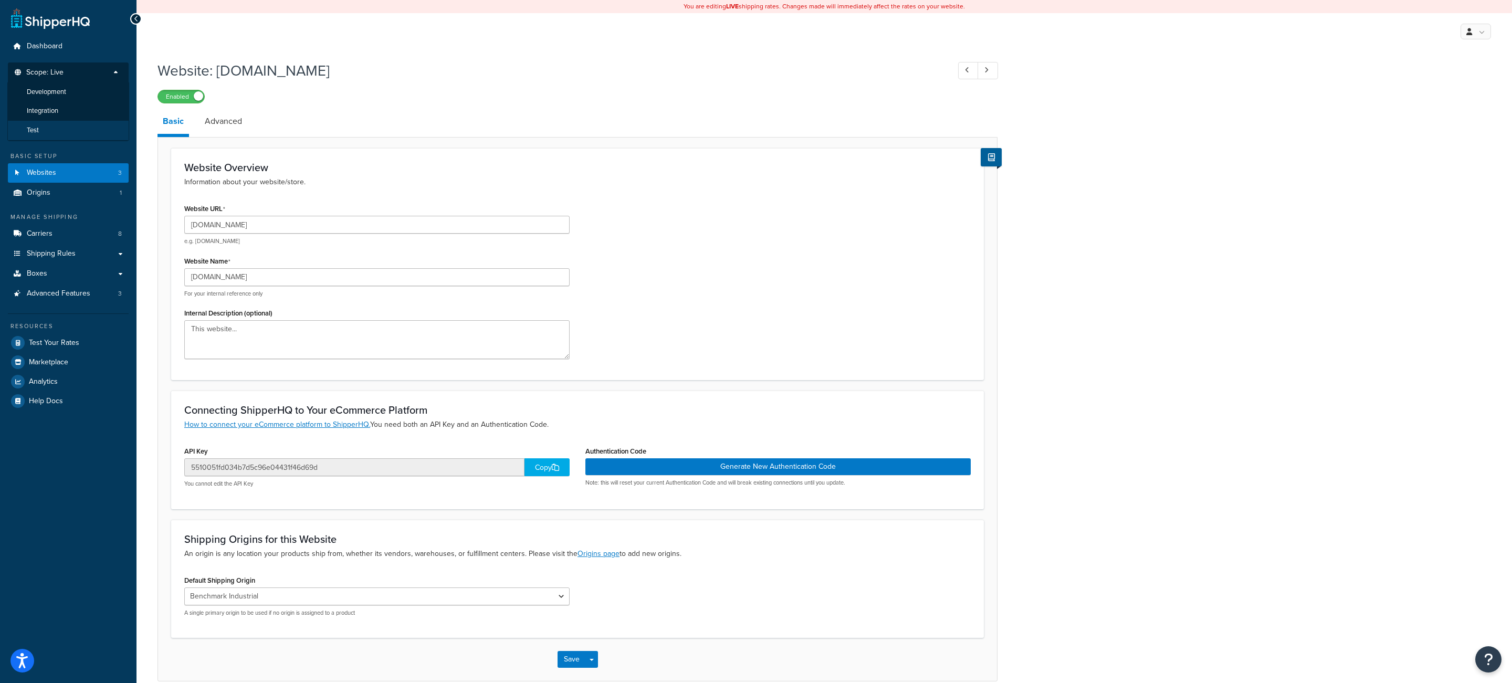
click at [78, 129] on li "Test" at bounding box center [68, 130] width 122 height 19
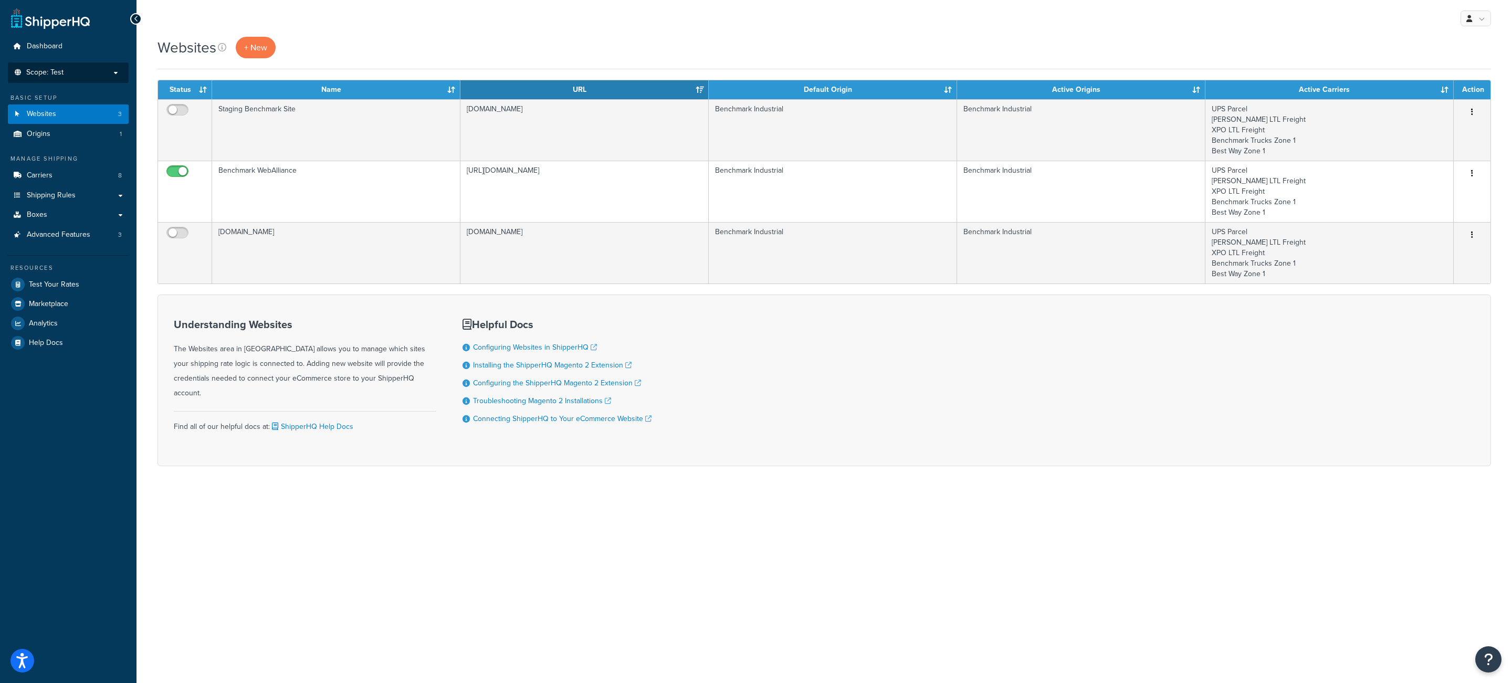
click at [74, 74] on p "Scope: Test" at bounding box center [68, 72] width 111 height 9
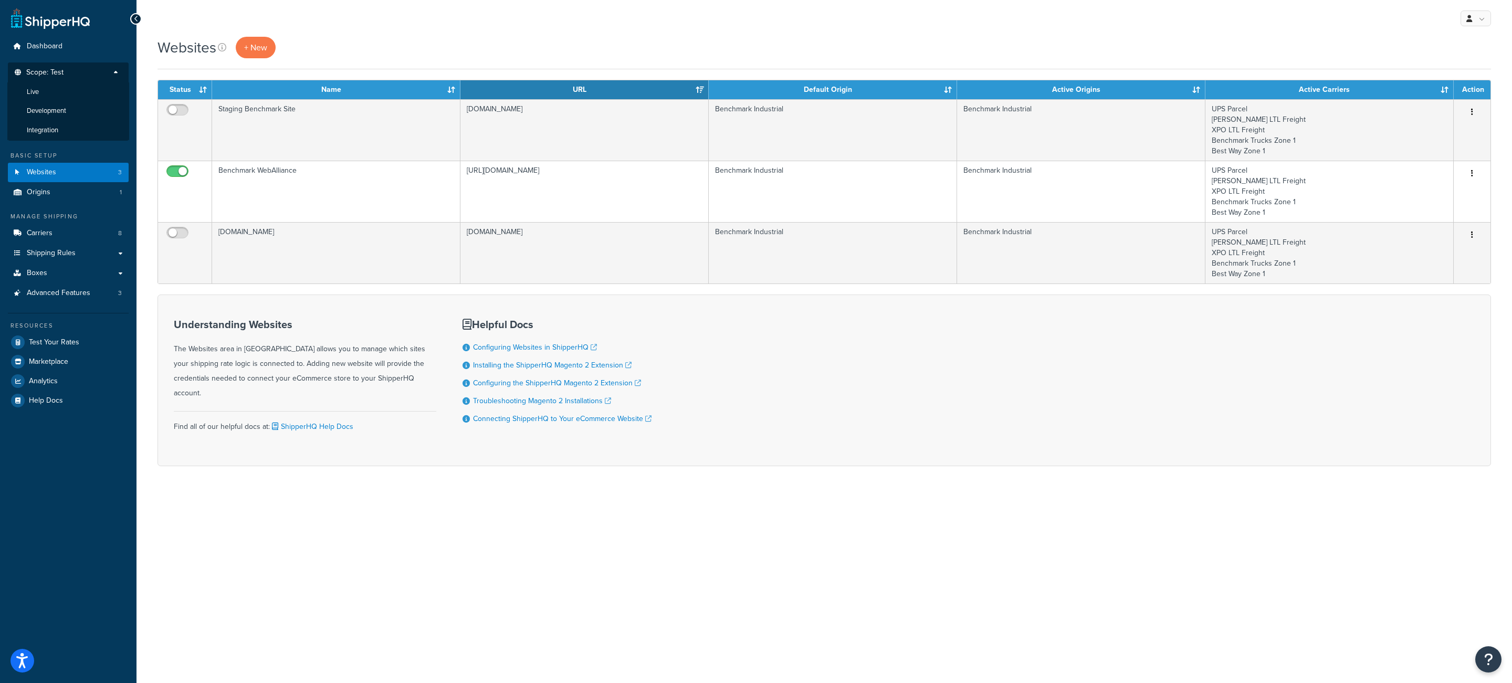
click at [283, 319] on h3 "Understanding Websites" at bounding box center [305, 325] width 263 height 12
